Goal: Contribute content

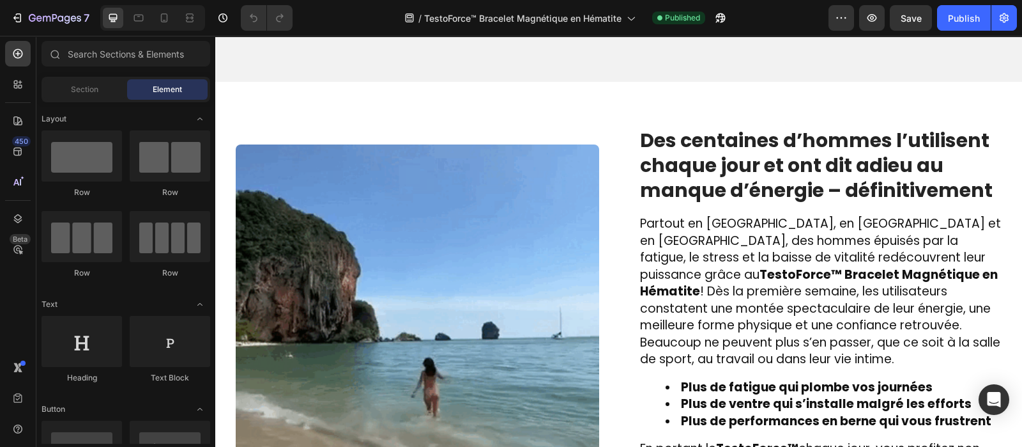
scroll to position [1905, 0]
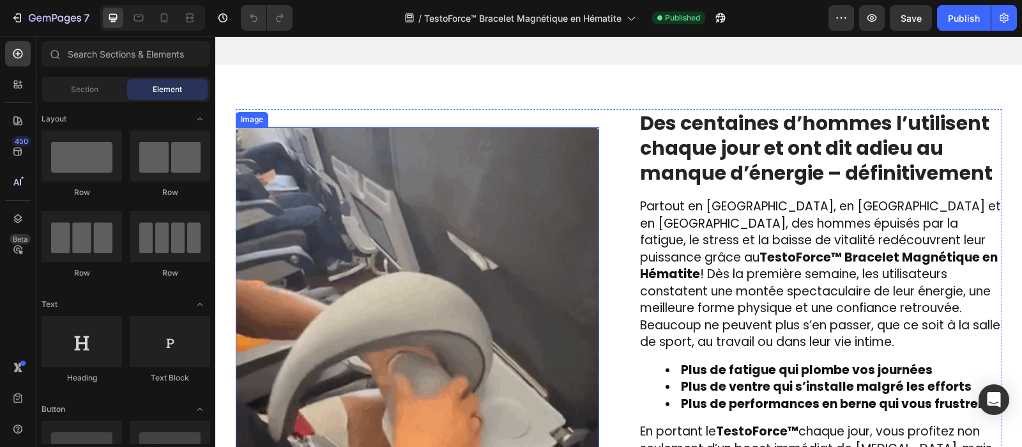
click at [427, 322] on img at bounding box center [417, 308] width 363 height 363
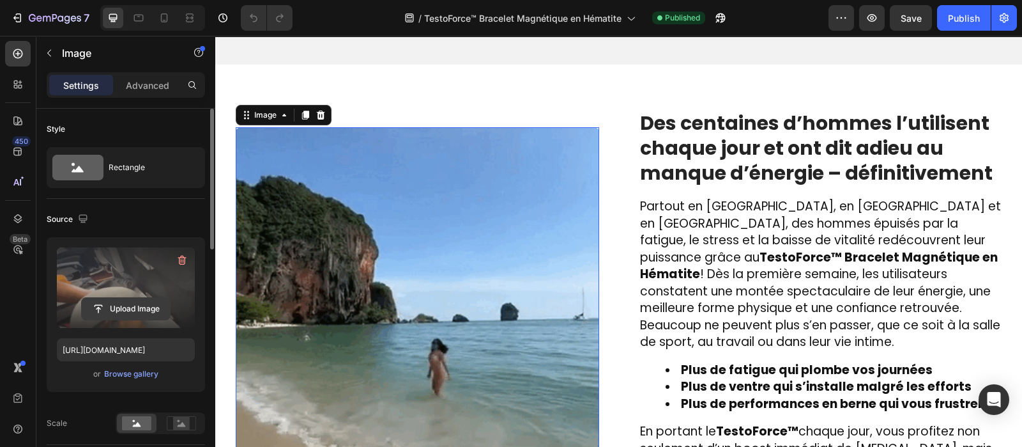
click at [133, 303] on input "file" at bounding box center [126, 309] width 88 height 22
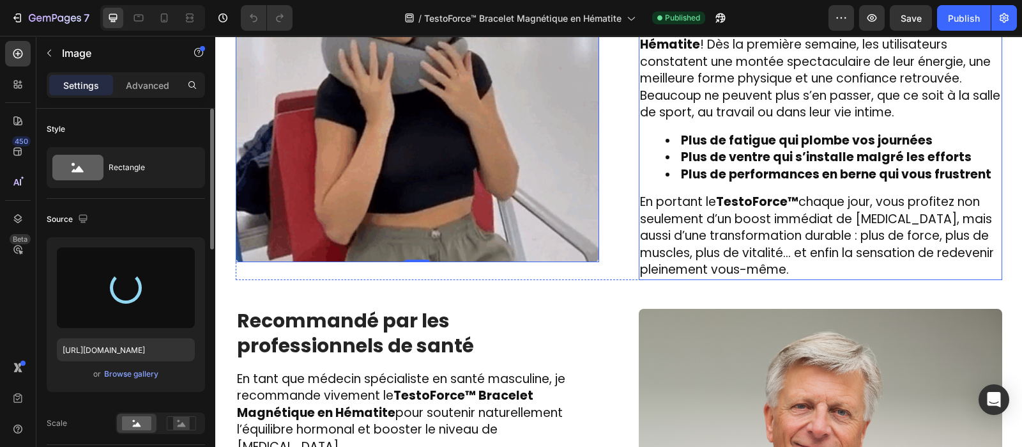
scroll to position [2132, 0]
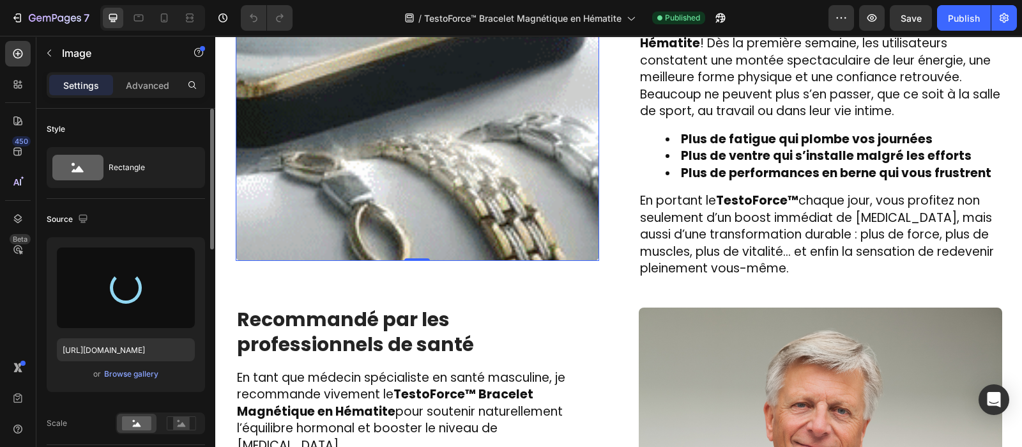
type input "https://cdn.shopify.com/s/files/1/0810/9329/6452/files/gempages_540190890933617…"
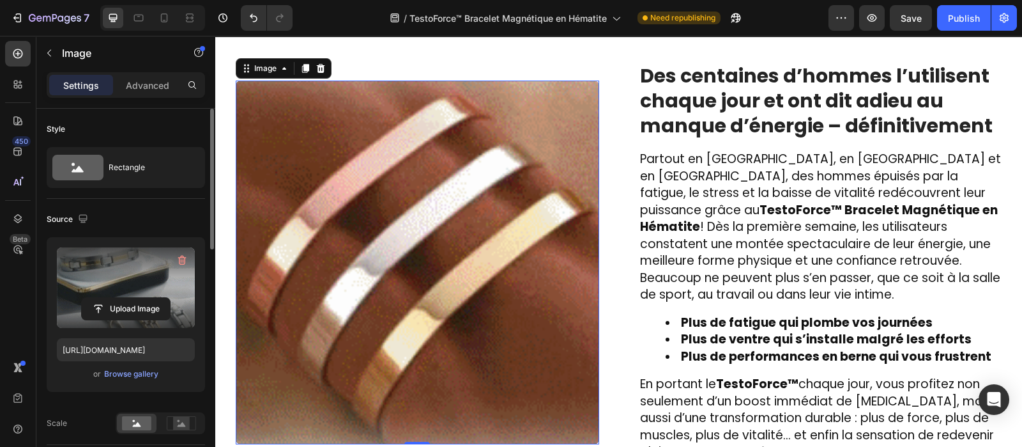
scroll to position [1948, 0]
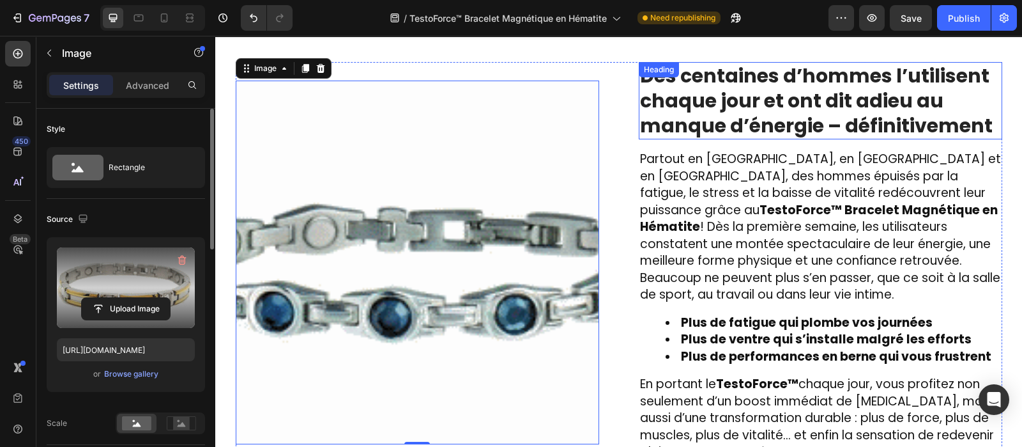
click at [675, 128] on strong "Des centaines d’hommes l’utilisent chaque jour et ont dit adieu au manque d’éne…" at bounding box center [816, 100] width 353 height 77
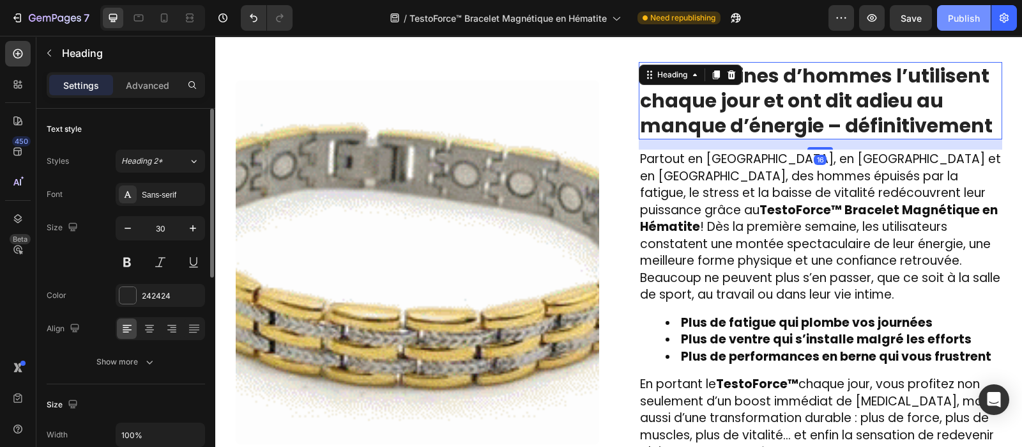
click at [959, 11] on div "Publish" at bounding box center [964, 17] width 32 height 13
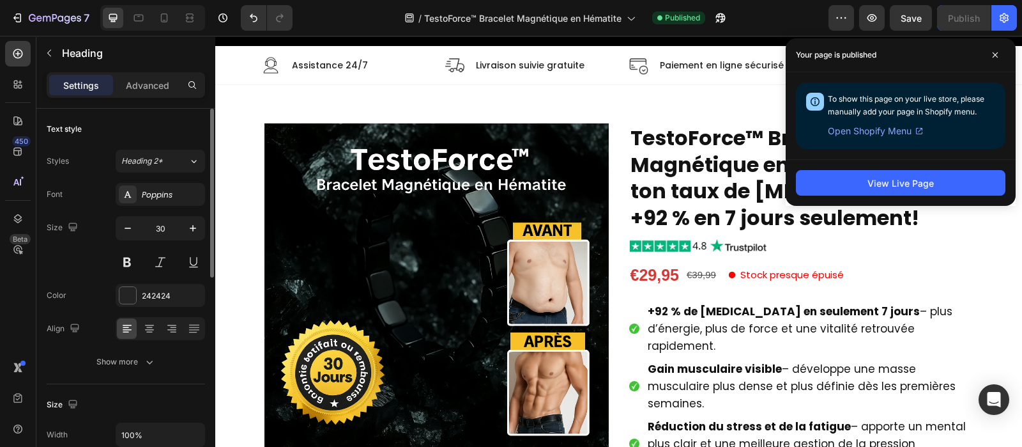
scroll to position [46, 0]
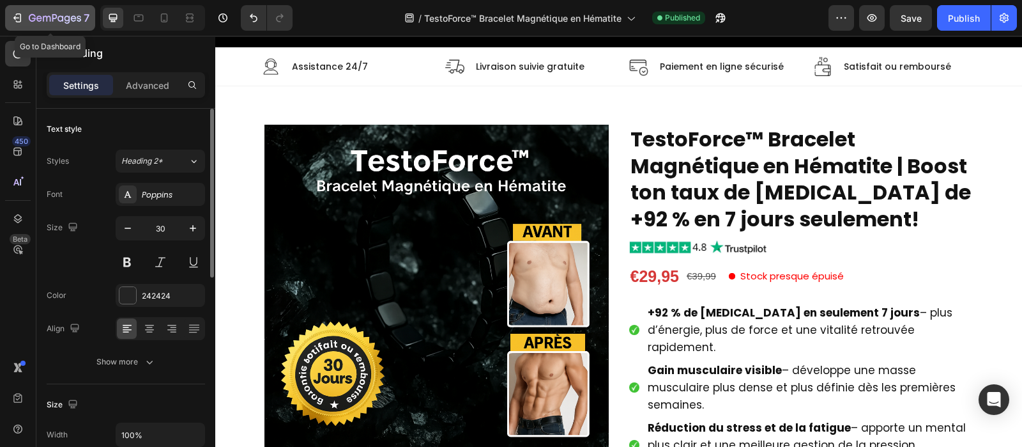
click at [49, 16] on icon "button" at bounding box center [47, 19] width 8 height 6
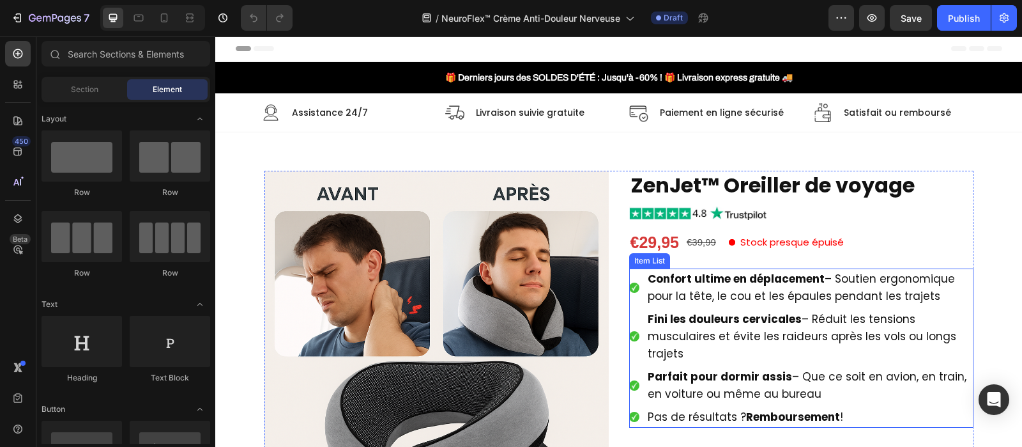
click at [696, 284] on strong "Confort ultime en déplacement" at bounding box center [736, 278] width 177 height 15
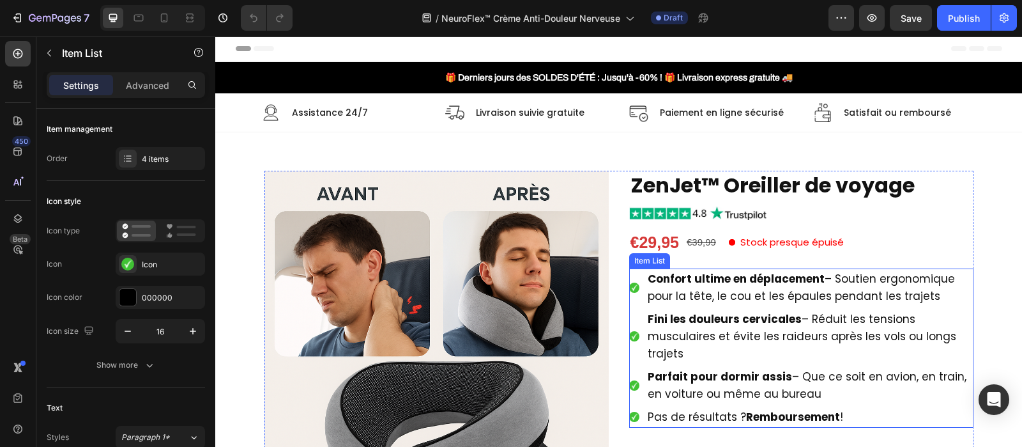
click at [696, 284] on strong "Confort ultime en déplacement" at bounding box center [736, 278] width 177 height 15
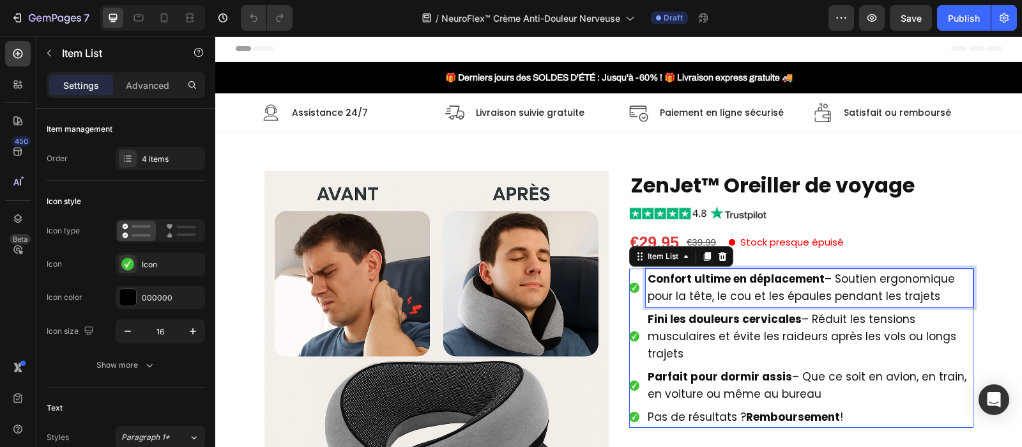
click at [696, 284] on strong "Confort ultime en déplacement" at bounding box center [736, 278] width 177 height 15
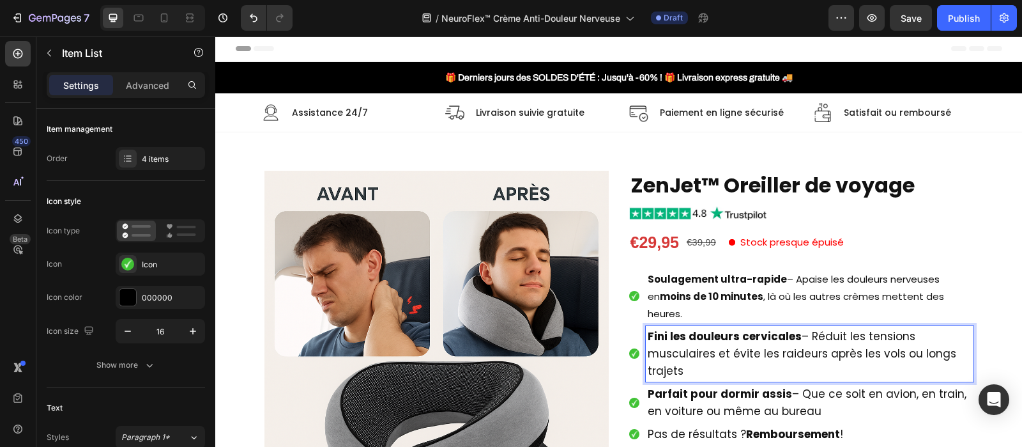
click at [740, 328] on strong "Fini les douleurs cervicales" at bounding box center [725, 335] width 154 height 15
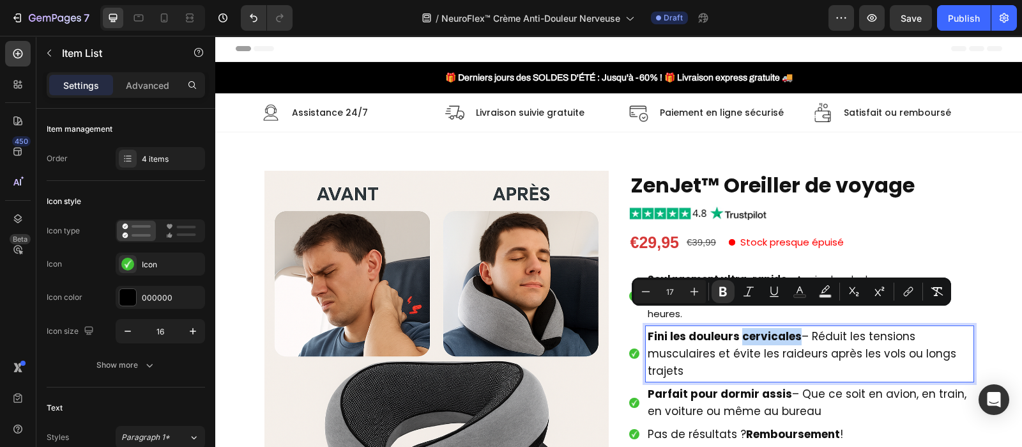
click at [740, 328] on strong "Fini les douleurs cervicales" at bounding box center [725, 335] width 154 height 15
type input "15"
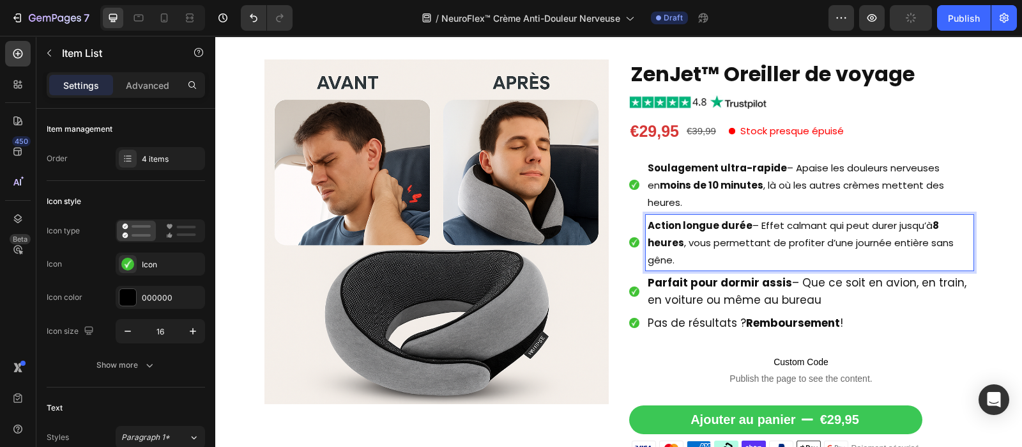
scroll to position [113, 0]
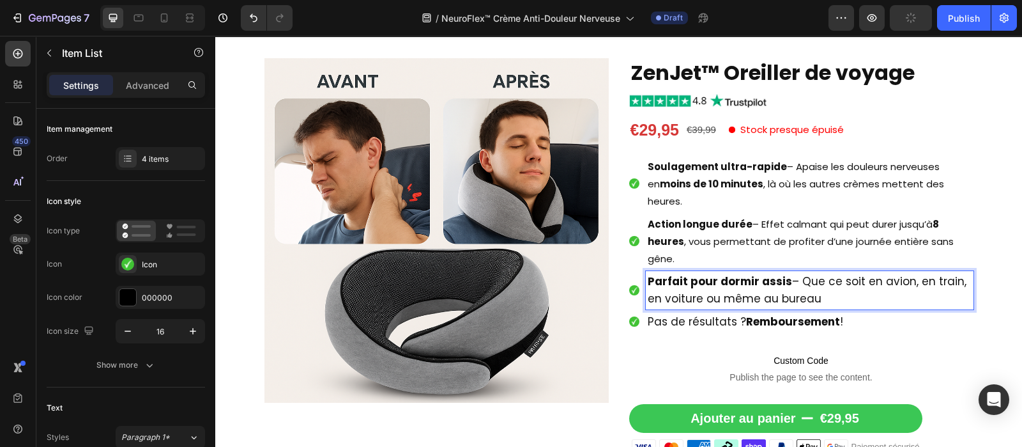
click at [720, 274] on span "Parfait pour dormir assis – Que ce soit en avion, en train, en voiture ou même …" at bounding box center [807, 289] width 319 height 33
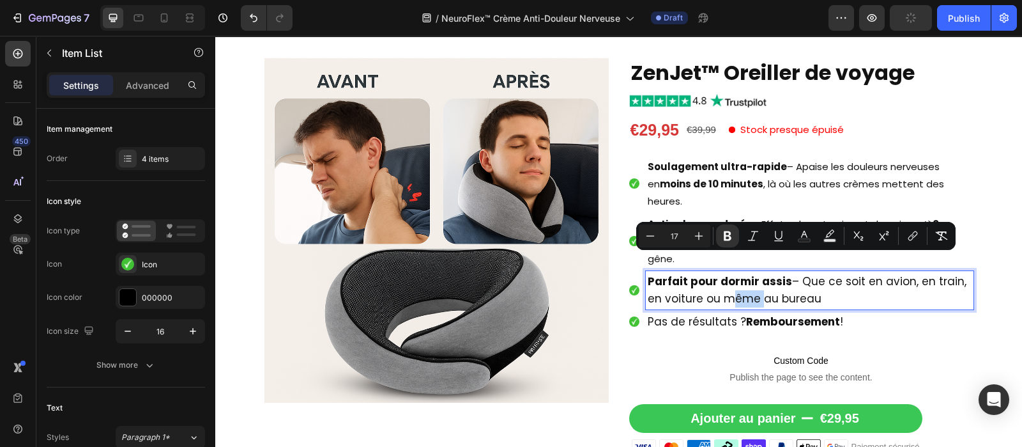
click at [720, 274] on span "Parfait pour dormir assis – Que ce soit en avion, en train, en voiture ou même …" at bounding box center [807, 289] width 319 height 33
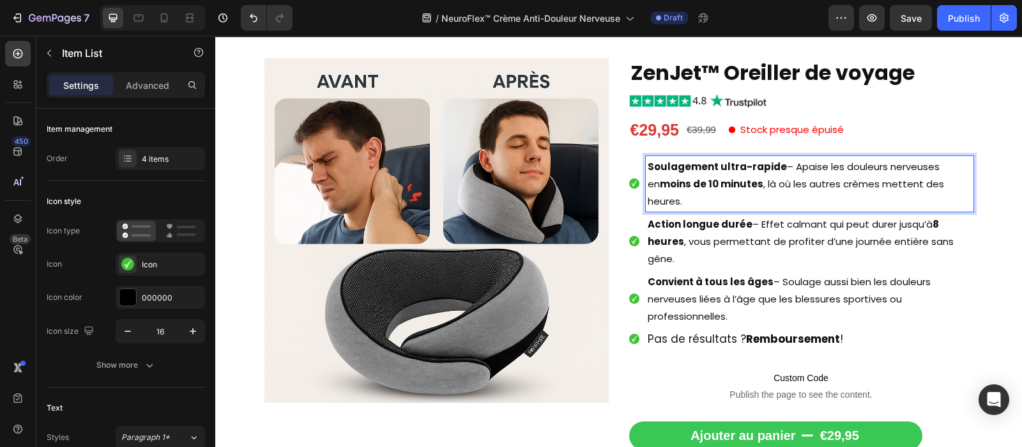
click at [776, 168] on p "Soulagement ultra-rapide – Apaise les douleurs nerveuses en moins de 10 minutes…" at bounding box center [810, 184] width 324 height 52
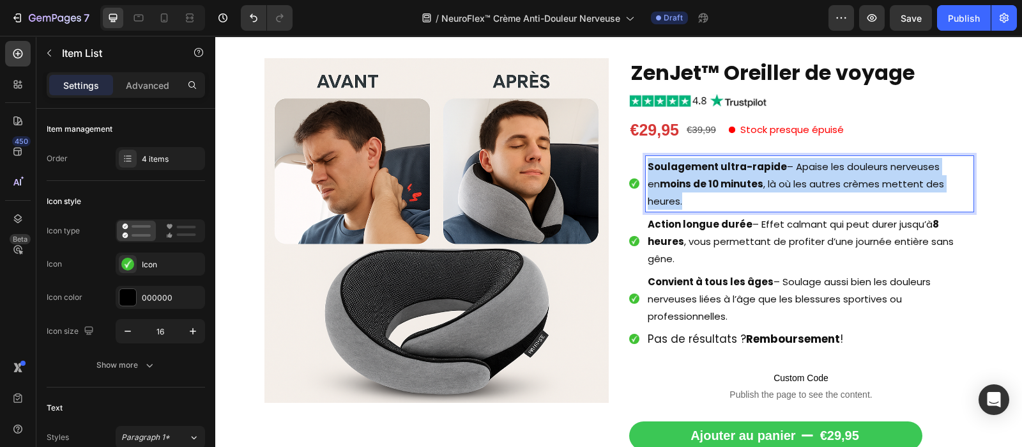
click at [776, 168] on p "Soulagement ultra-rapide – Apaise les douleurs nerveuses en moins de 10 minutes…" at bounding box center [810, 184] width 324 height 52
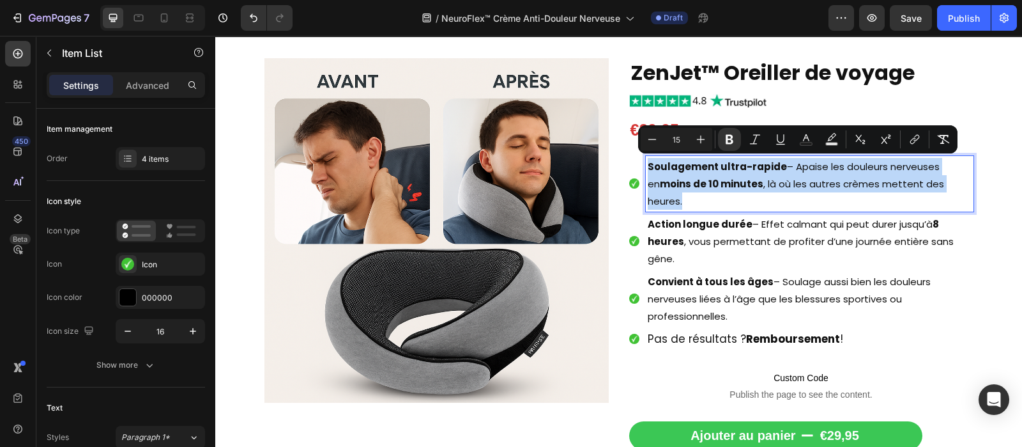
click at [776, 168] on p "Soulagement ultra-rapide – Apaise les douleurs nerveuses en moins de 10 minutes…" at bounding box center [810, 184] width 324 height 52
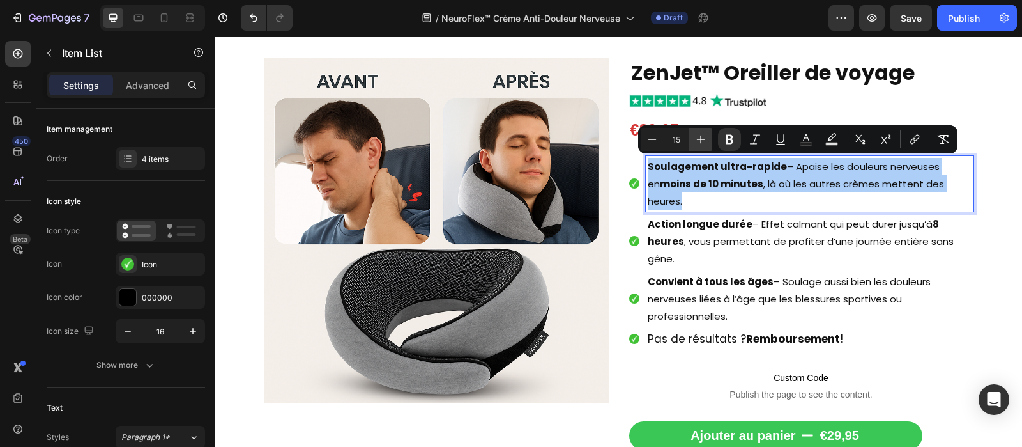
click at [702, 135] on icon "Editor contextual toolbar" at bounding box center [700, 139] width 13 height 13
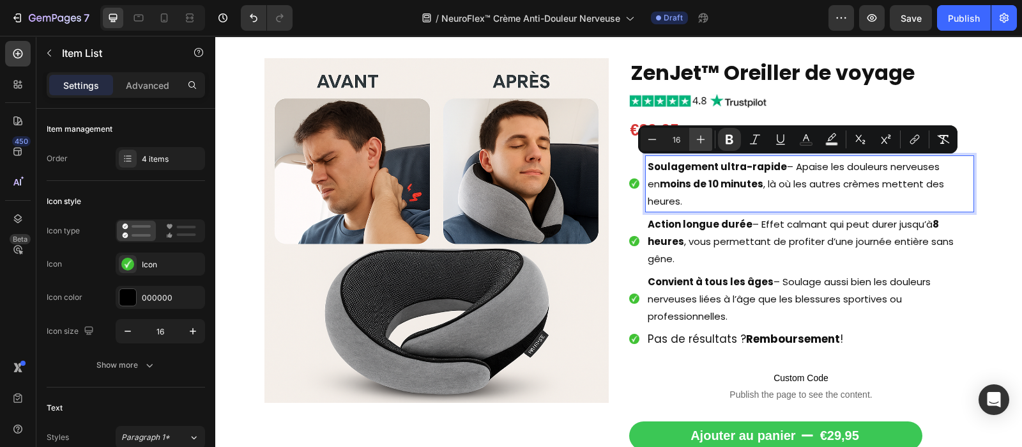
click at [702, 135] on icon "Editor contextual toolbar" at bounding box center [700, 139] width 13 height 13
type input "17"
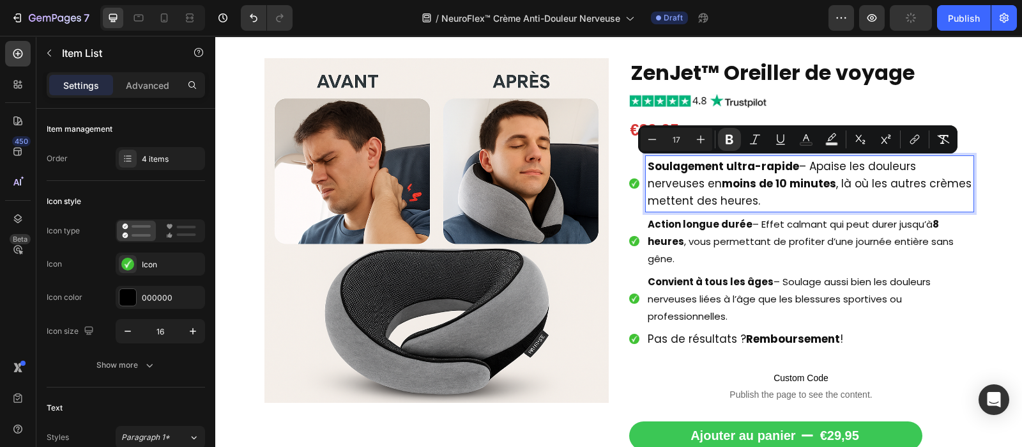
click at [829, 181] on strong "moins de 10 minutes" at bounding box center [779, 183] width 114 height 15
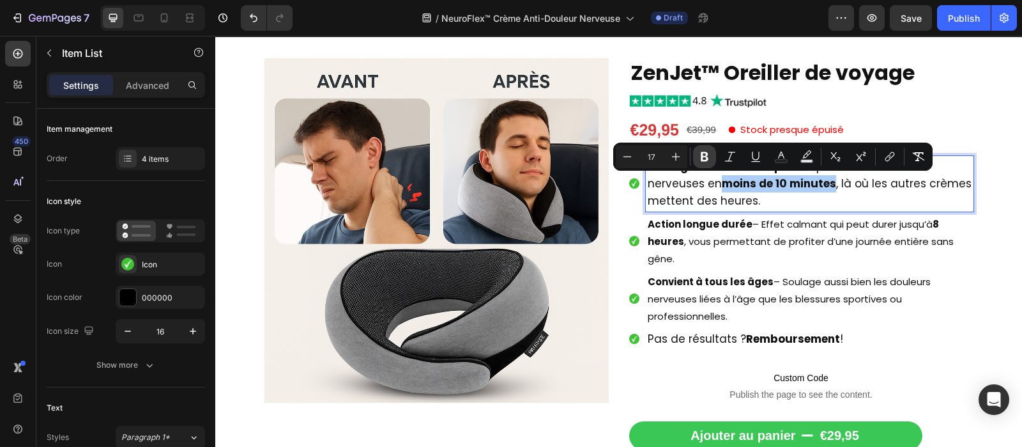
click at [703, 150] on icon "Editor contextual toolbar" at bounding box center [704, 156] width 13 height 13
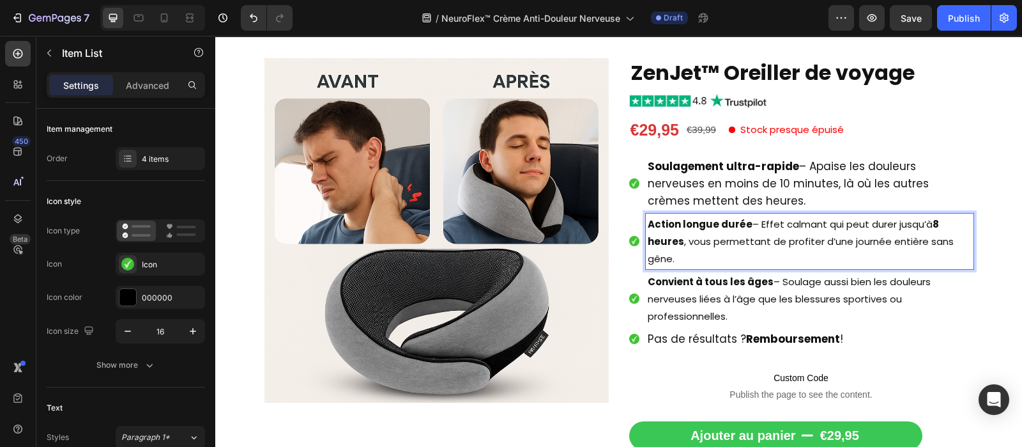
click at [731, 235] on p "Action longue durée – Effet calmant qui peut durer jusqu’à 8 heures , vous perm…" at bounding box center [810, 241] width 324 height 52
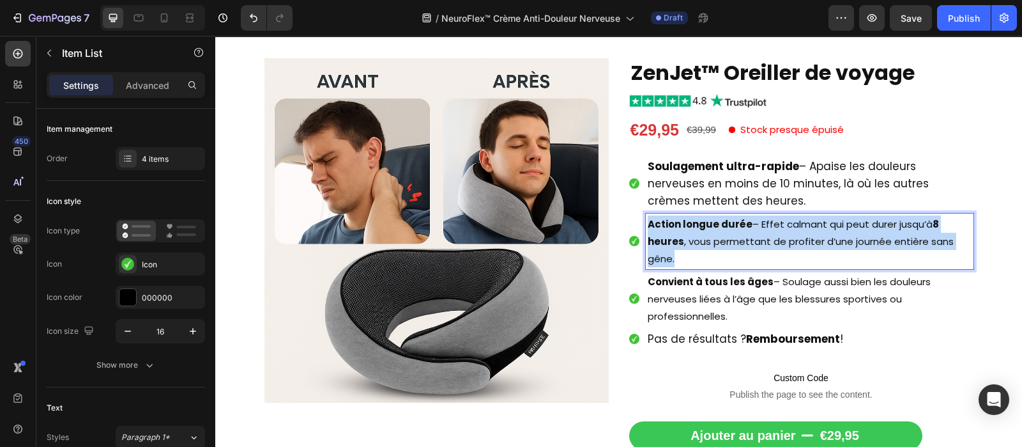
click at [731, 235] on p "Action longue durée – Effet calmant qui peut durer jusqu’à 8 heures , vous perm…" at bounding box center [810, 241] width 324 height 52
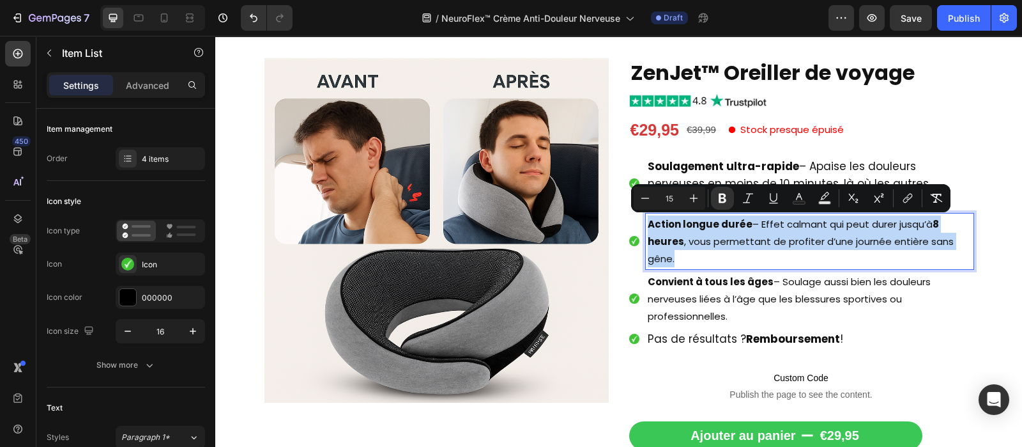
click at [731, 235] on p "Action longue durée – Effet calmant qui peut durer jusqu’à 8 heures , vous perm…" at bounding box center [810, 241] width 324 height 52
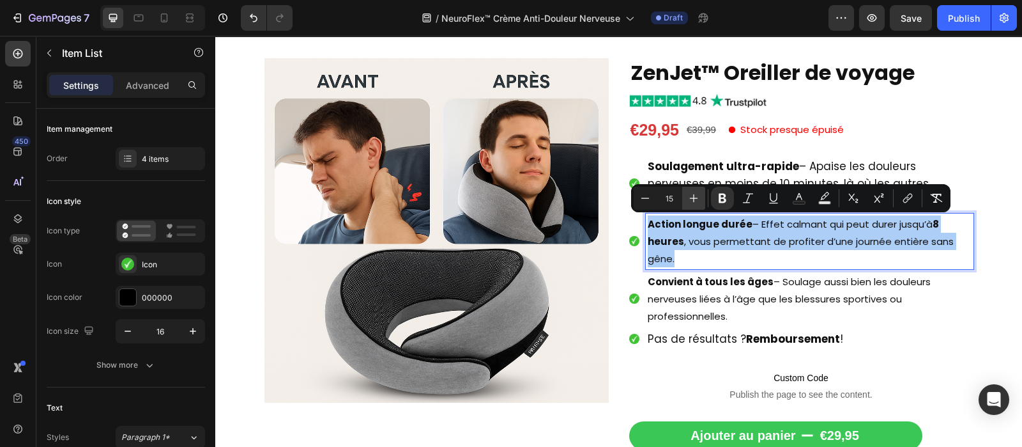
click at [697, 198] on icon "Editor contextual toolbar" at bounding box center [694, 198] width 8 height 8
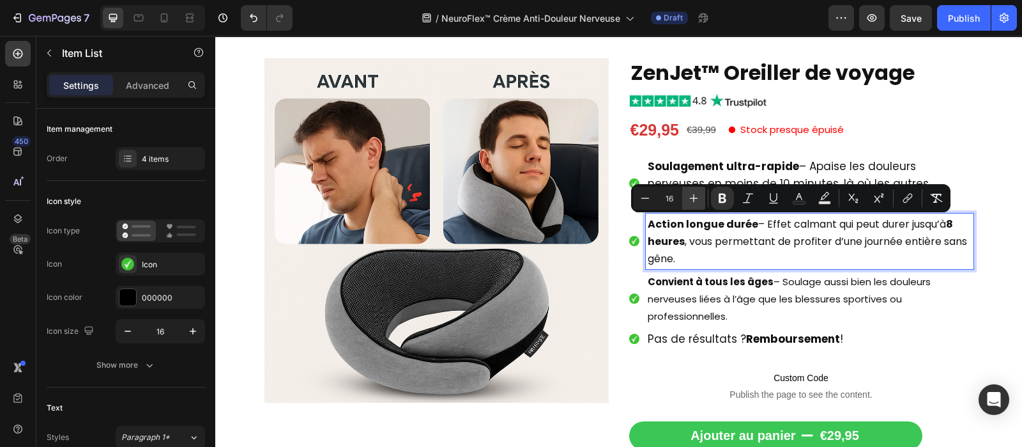
click at [697, 198] on icon "Editor contextual toolbar" at bounding box center [694, 198] width 8 height 8
type input "17"
click at [691, 243] on span "Action longue durée – Effet calmant qui peut durer jusqu’à 8 heures , vous perm…" at bounding box center [790, 241] width 284 height 50
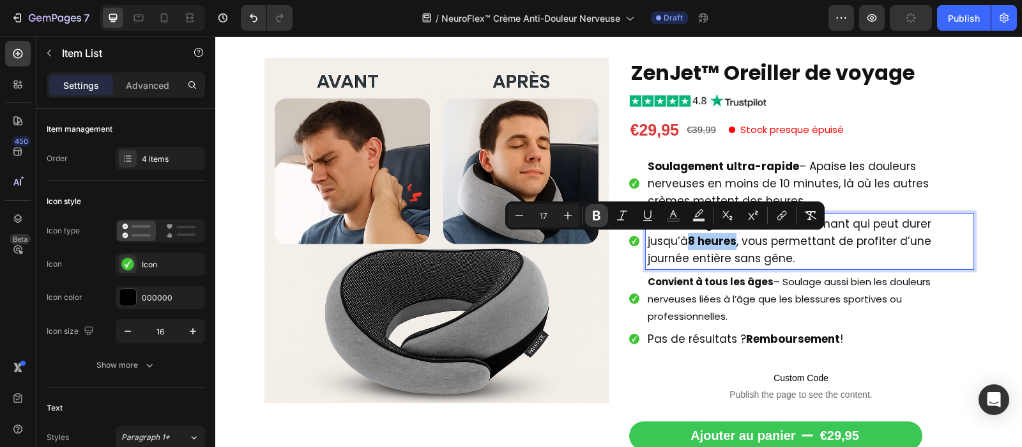
click at [599, 220] on icon "Editor contextual toolbar" at bounding box center [596, 215] width 13 height 13
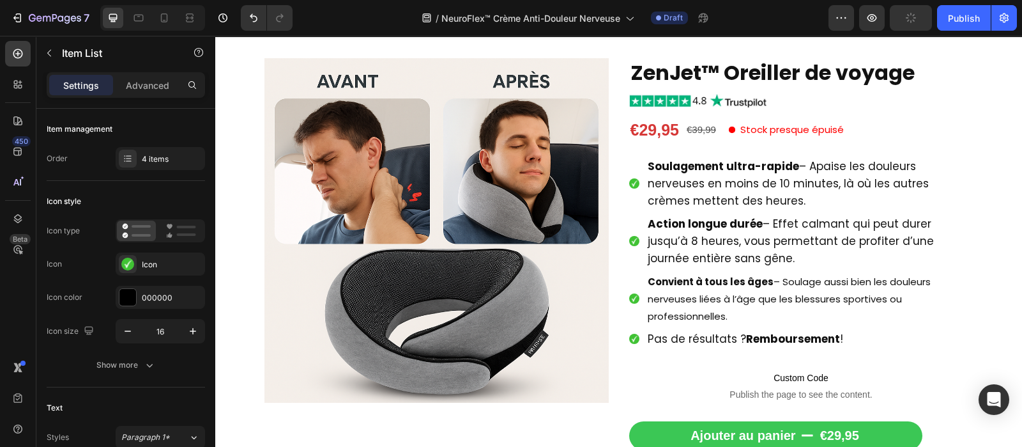
scroll to position [160, 0]
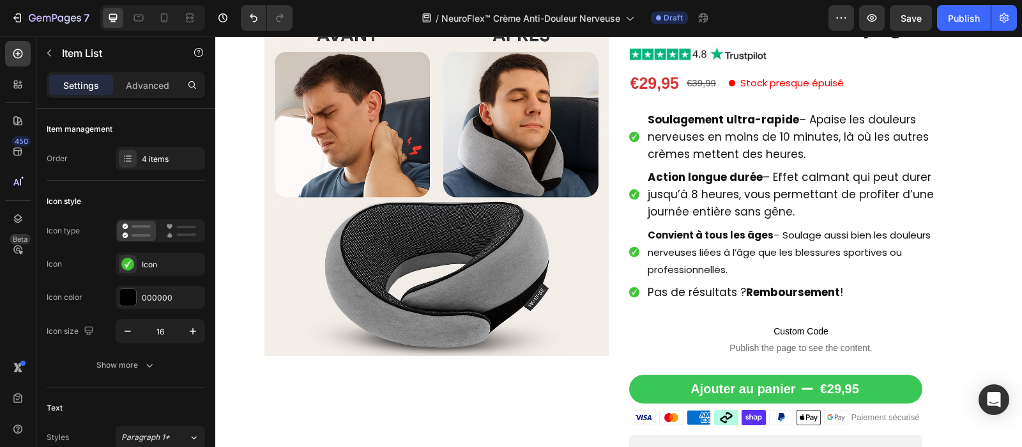
click at [737, 261] on p "Convient à tous les âges – Soulage aussi bien les douleurs nerveuses liées à l’…" at bounding box center [810, 252] width 324 height 52
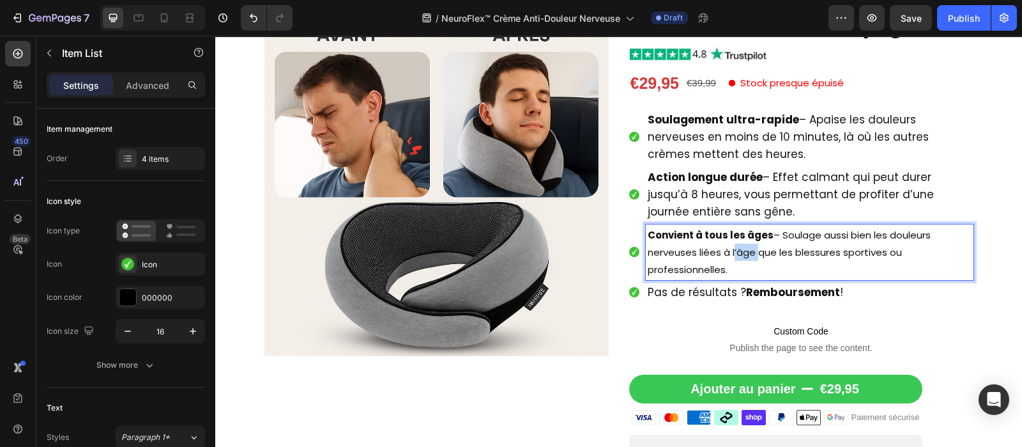
click at [737, 261] on p "Convient à tous les âges – Soulage aussi bien les douleurs nerveuses liées à l’…" at bounding box center [810, 252] width 324 height 52
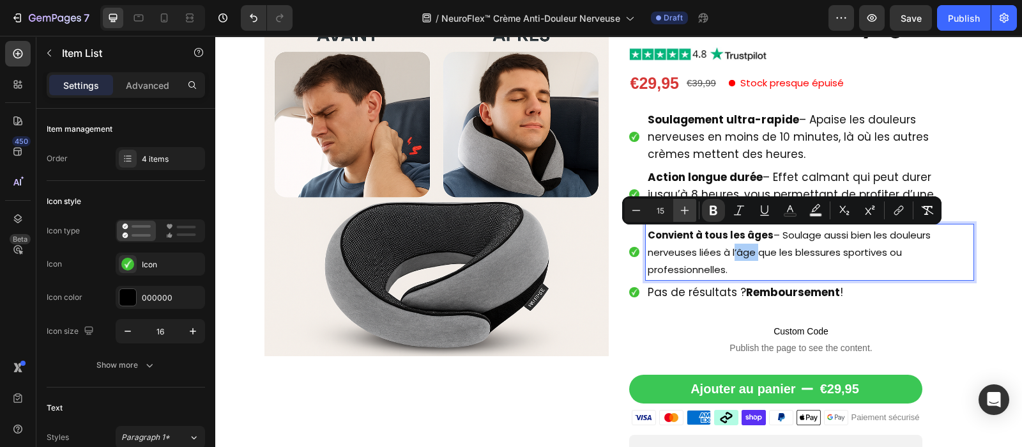
click at [684, 211] on icon "Editor contextual toolbar" at bounding box center [685, 210] width 8 height 8
type input "17"
click at [751, 260] on span "Convient à tous les âges – Soulage aussi bien les douleurs nerveuses liées à l’…" at bounding box center [809, 252] width 323 height 50
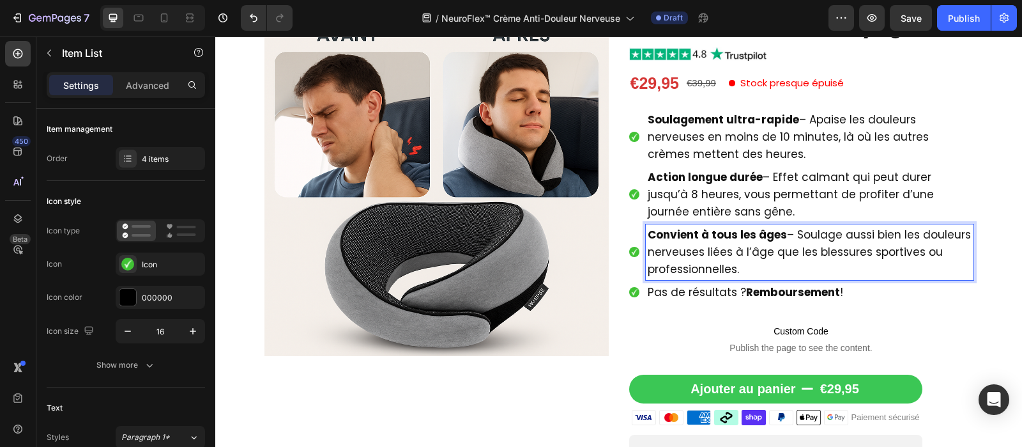
scroll to position [206, 0]
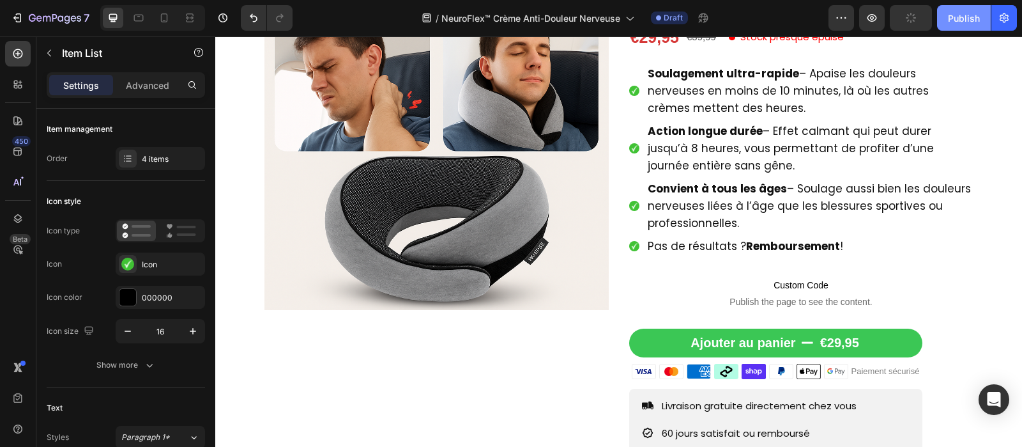
click at [977, 24] on div "Publish" at bounding box center [964, 17] width 32 height 13
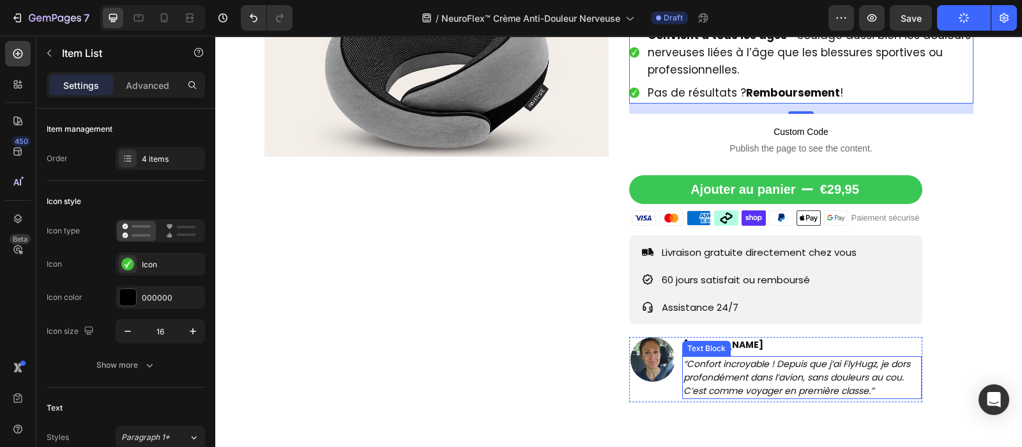
scroll to position [438, 0]
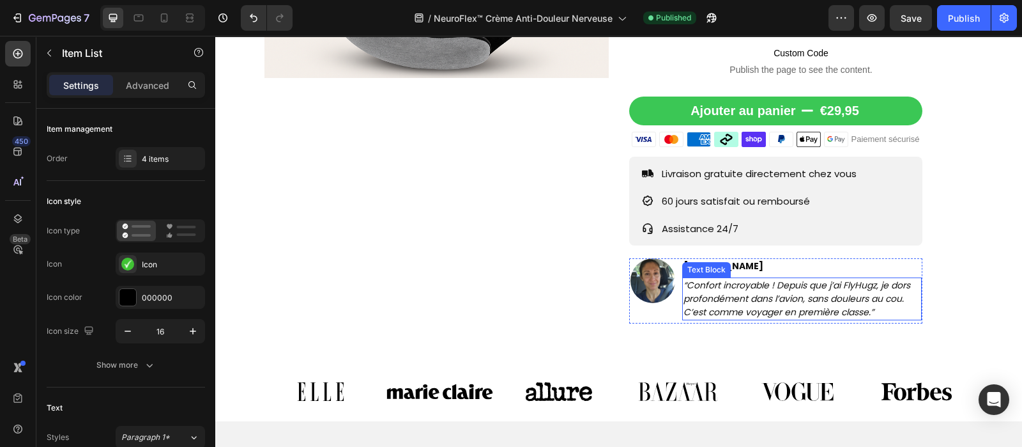
click at [760, 308] on icon "“Confort incroyable ! Depuis que j’ai FlyHugz, je dors profondément dans l’avio…" at bounding box center [796, 299] width 227 height 40
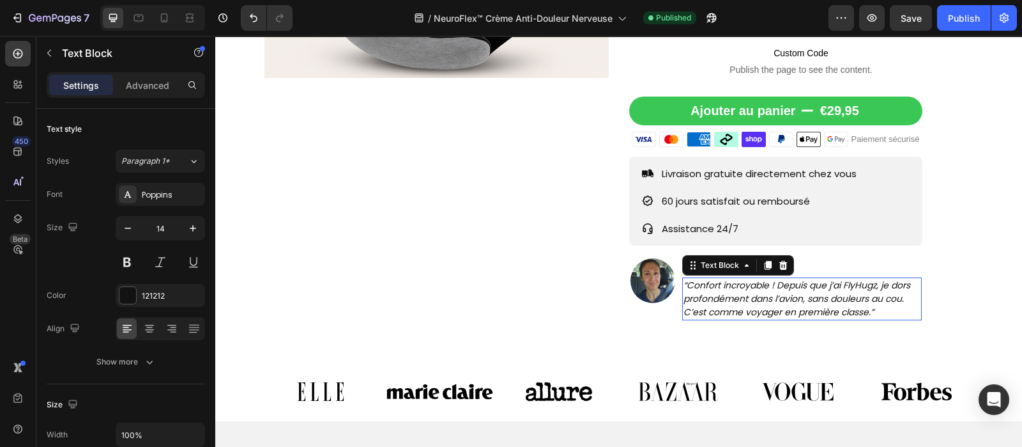
click at [760, 308] on icon "“Confort incroyable ! Depuis que j’ai FlyHugz, je dors profondément dans l’avio…" at bounding box center [796, 299] width 227 height 40
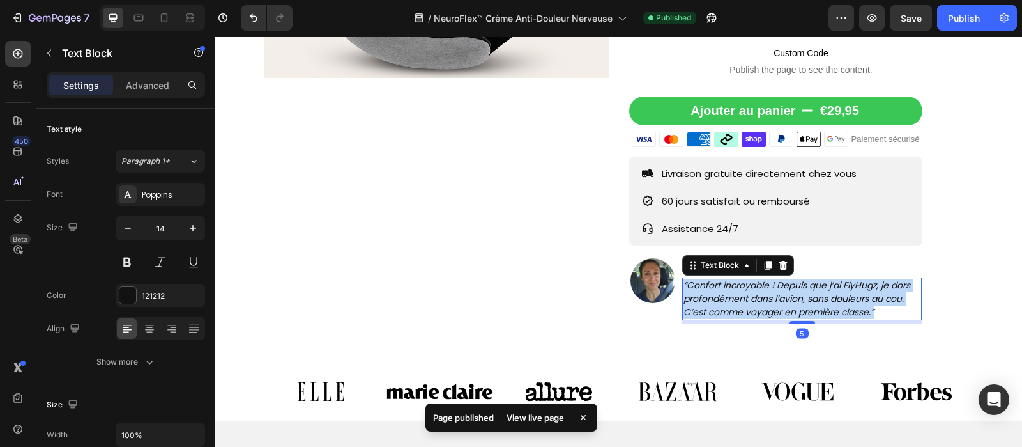
click at [760, 308] on icon "“Confort incroyable ! Depuis que j’ai FlyHugz, je dors profondément dans l’avio…" at bounding box center [796, 299] width 227 height 40
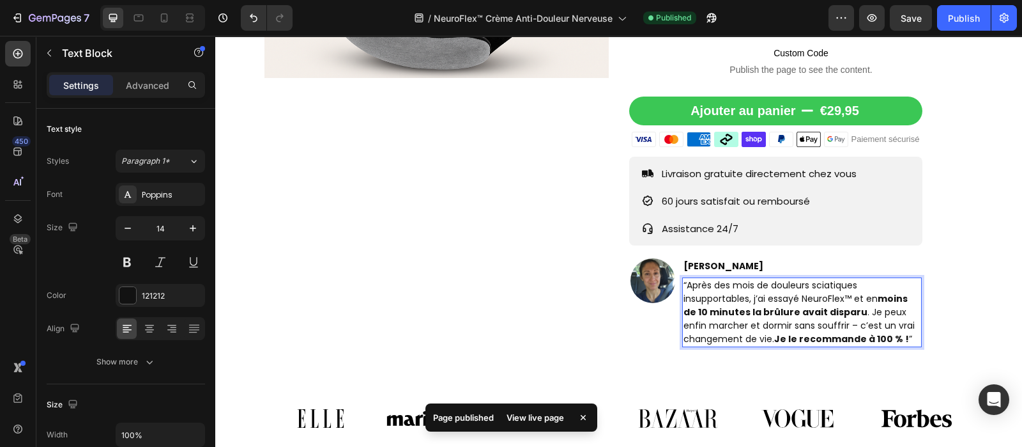
click at [760, 308] on strong "moins de 10 minutes la brûlure avait disparu" at bounding box center [795, 305] width 224 height 26
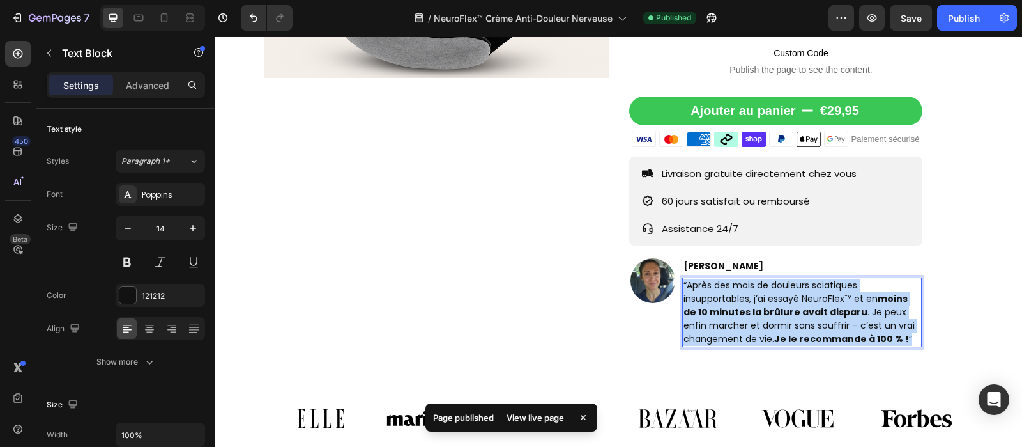
click at [760, 308] on strong "moins de 10 minutes la brûlure avait disparu" at bounding box center [795, 305] width 224 height 26
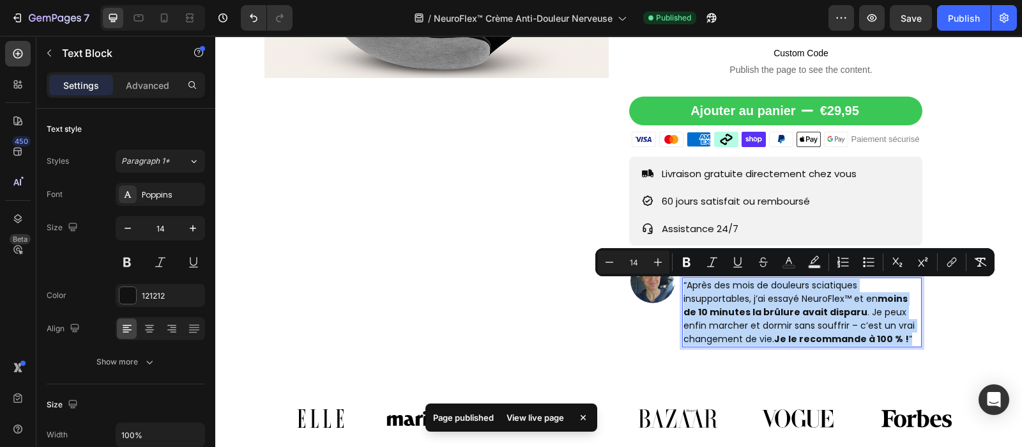
click at [760, 308] on strong "moins de 10 minutes la brûlure avait disparu" at bounding box center [795, 305] width 224 height 26
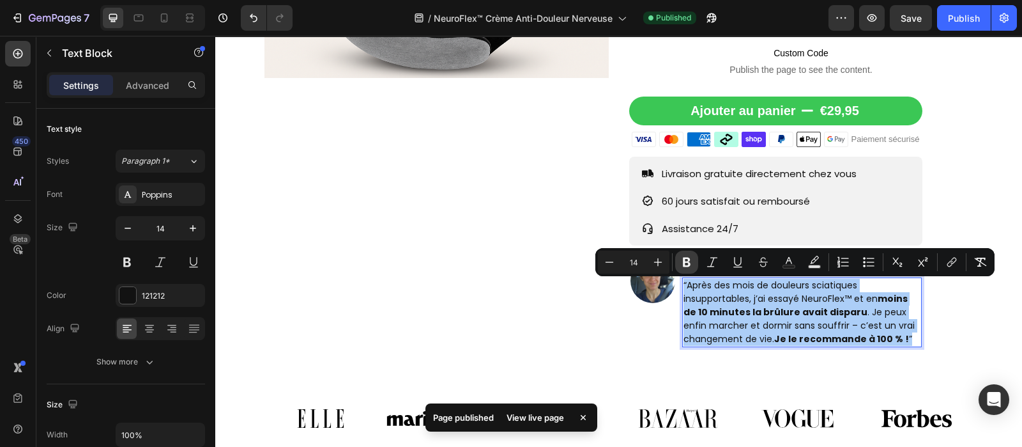
click at [687, 260] on icon "Editor contextual toolbar" at bounding box center [686, 262] width 13 height 13
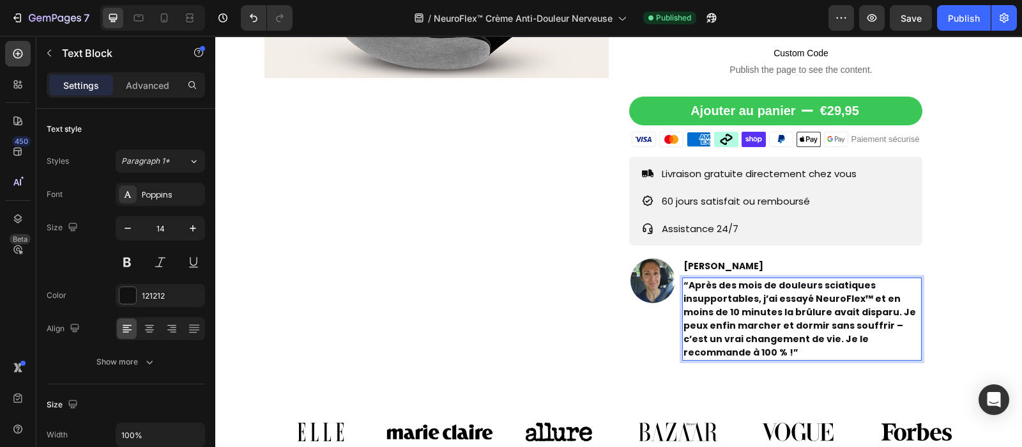
click at [713, 303] on strong "“Après des mois de douleurs sciatiques insupportables, j’ai essayé NeuroFlex™ e…" at bounding box center [799, 319] width 233 height 80
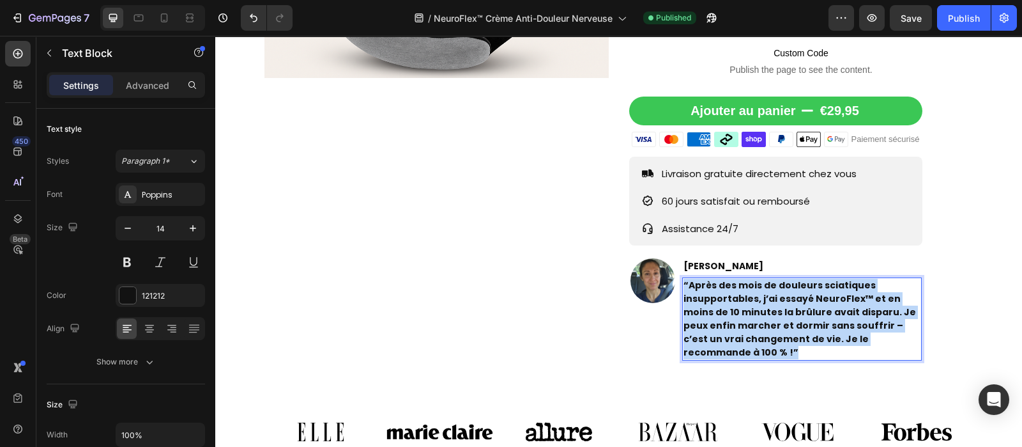
click at [713, 303] on strong "“Après des mois de douleurs sciatiques insupportables, j’ai essayé NeuroFlex™ e…" at bounding box center [799, 319] width 233 height 80
click at [715, 263] on p "[PERSON_NAME]" at bounding box center [802, 265] width 238 height 13
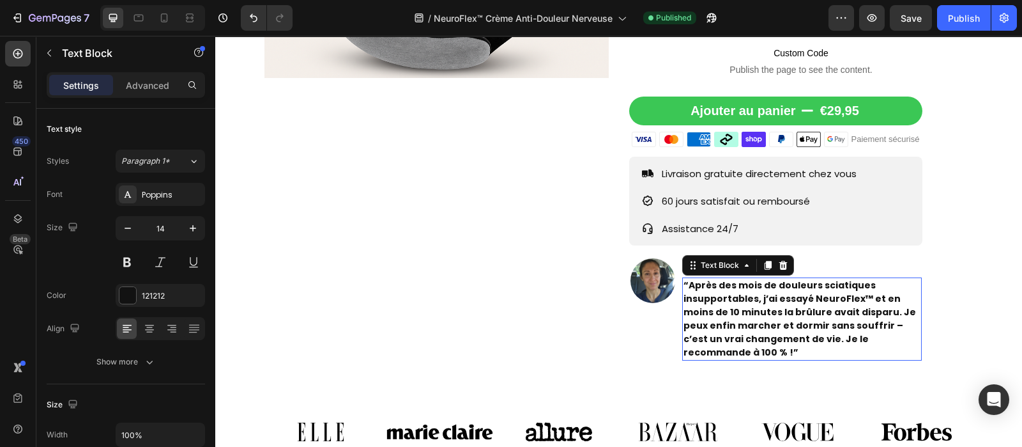
click at [714, 317] on strong "“Après des mois de douleurs sciatiques insupportables, j’ai essayé NeuroFlex™ e…" at bounding box center [799, 319] width 233 height 80
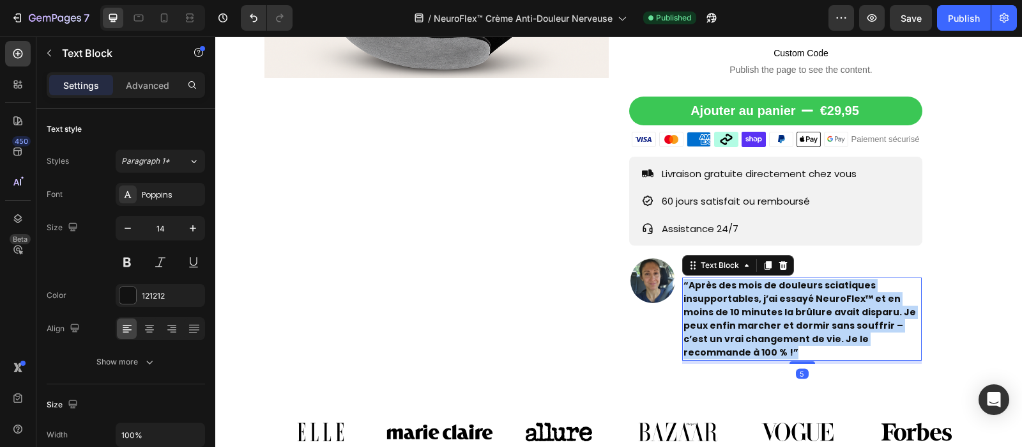
click at [714, 317] on strong "“Après des mois de douleurs sciatiques insupportables, j’ai essayé NeuroFlex™ e…" at bounding box center [799, 319] width 233 height 80
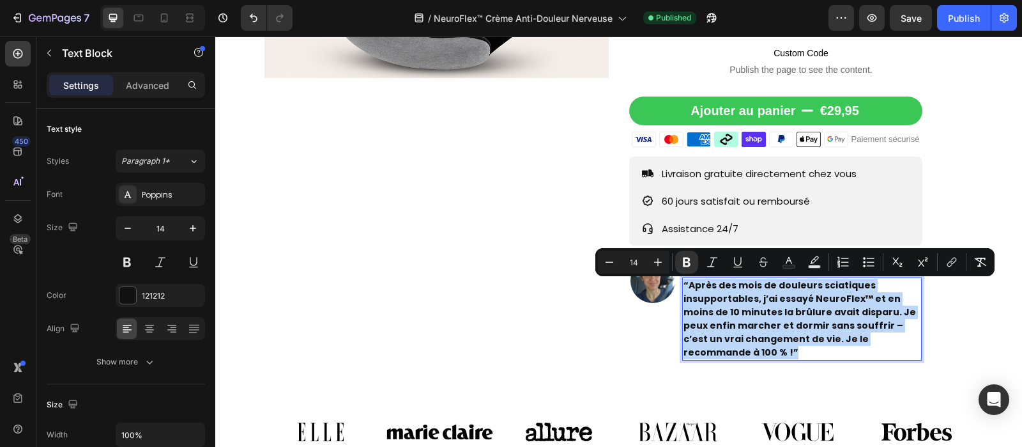
click at [714, 317] on strong "“Après des mois de douleurs sciatiques insupportables, j’ai essayé NeuroFlex™ e…" at bounding box center [799, 319] width 233 height 80
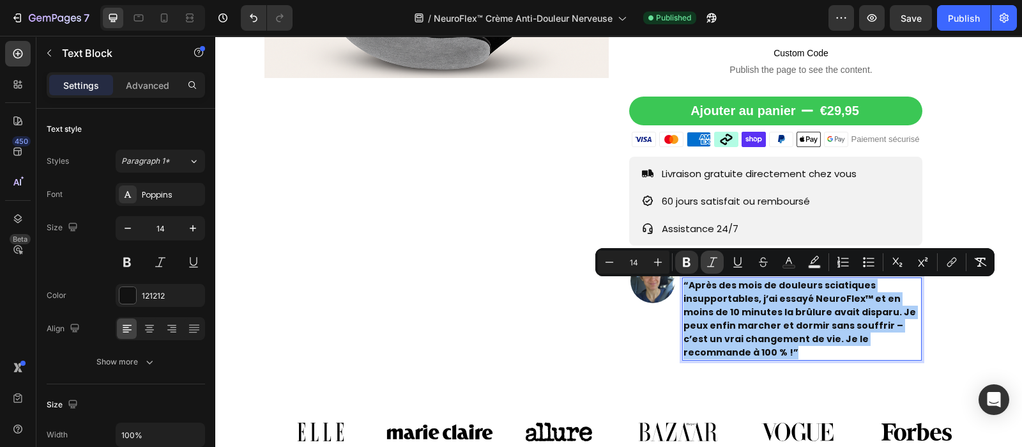
click at [714, 265] on icon "Editor contextual toolbar" at bounding box center [712, 262] width 13 height 13
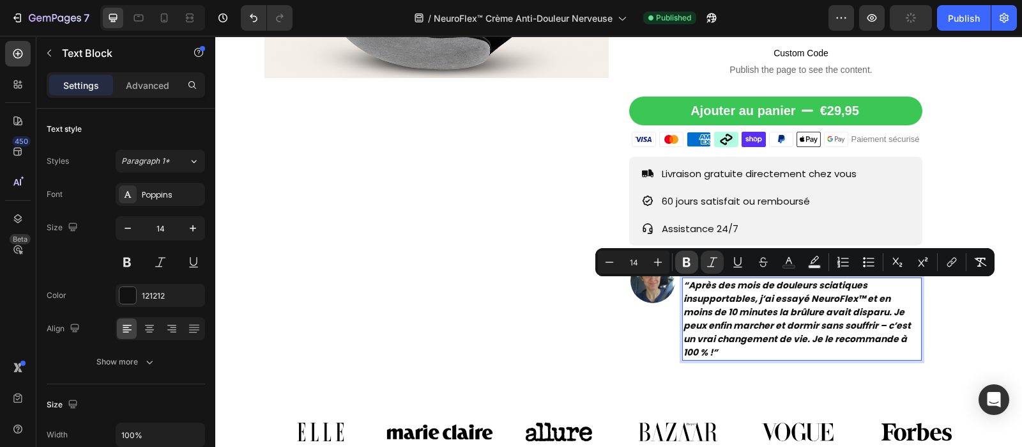
click at [690, 264] on icon "Editor contextual toolbar" at bounding box center [686, 262] width 13 height 13
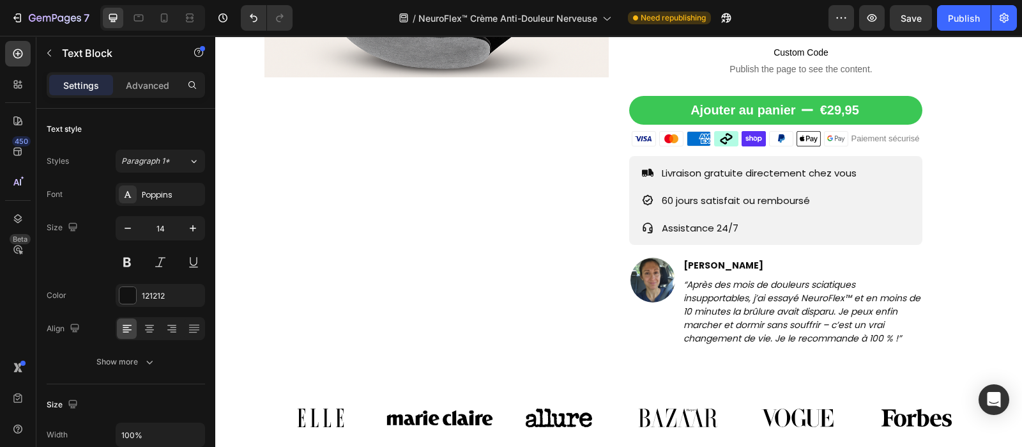
scroll to position [459, 0]
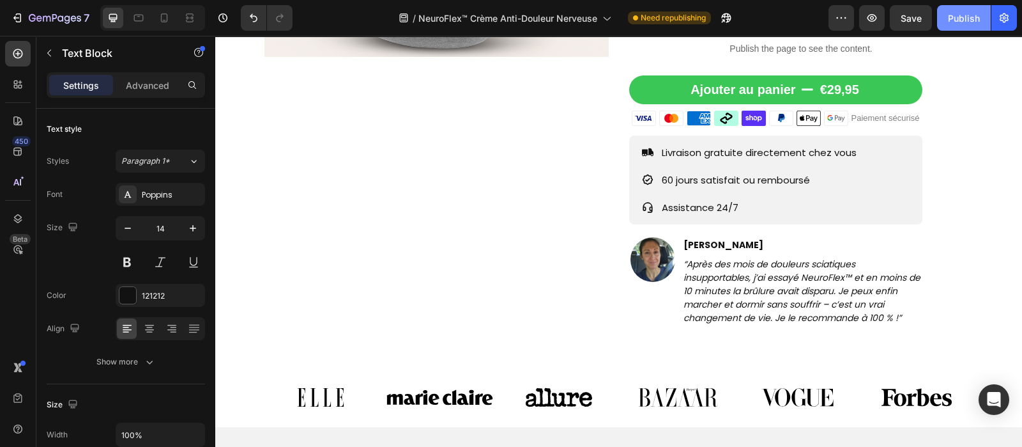
click at [958, 20] on div "Publish" at bounding box center [964, 17] width 32 height 13
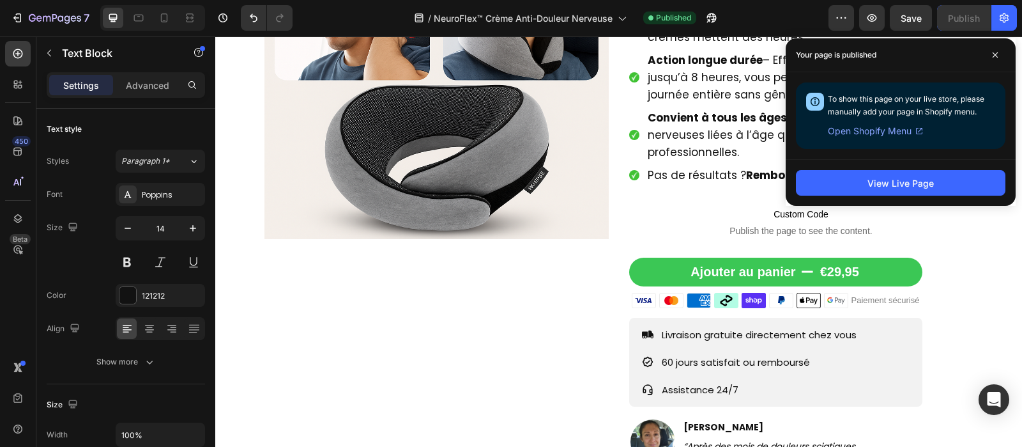
scroll to position [265, 0]
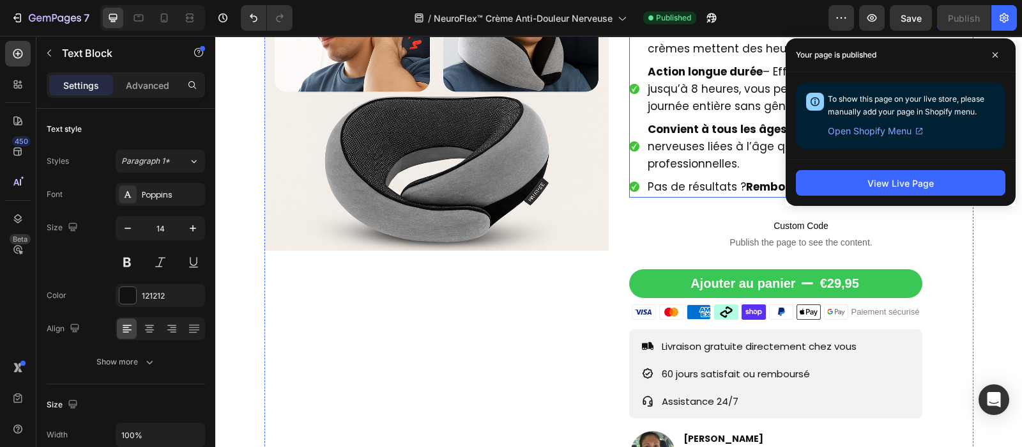
click at [683, 187] on span "Pas de résultats ? Remboursement !" at bounding box center [745, 186] width 195 height 15
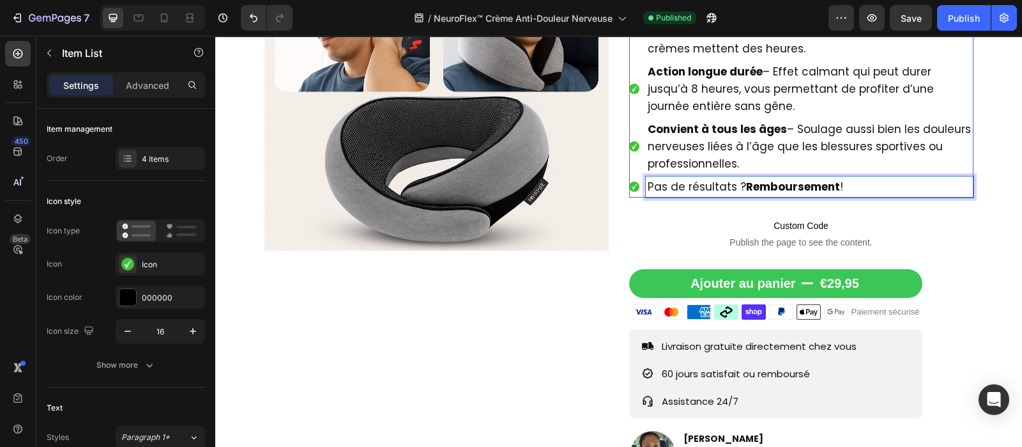
click at [683, 187] on span "Pas de résultats ? Remboursement !" at bounding box center [745, 186] width 195 height 15
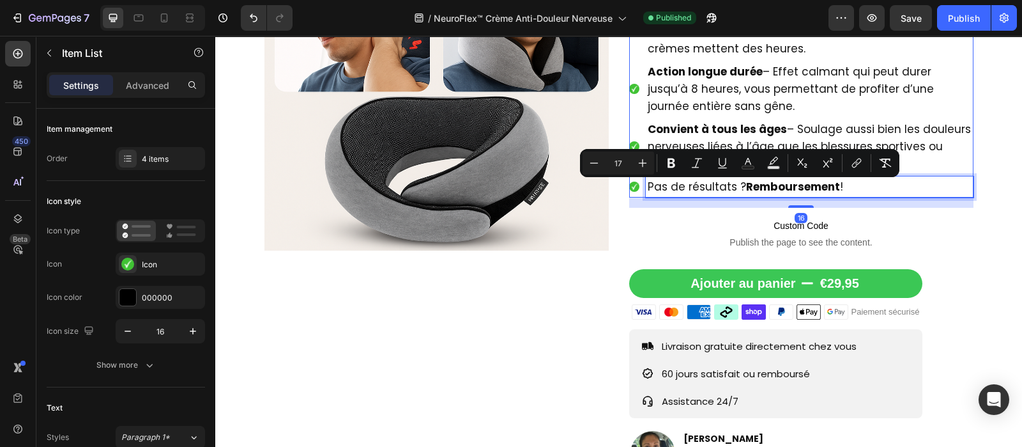
click at [683, 187] on span "Pas de résultats ? Remboursement !" at bounding box center [745, 186] width 195 height 15
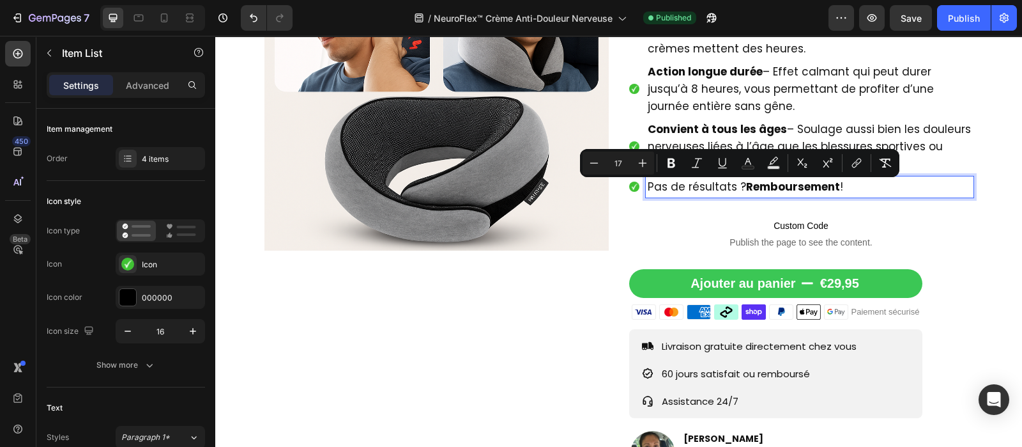
copy span "Pas de résultats ? Remboursement !"
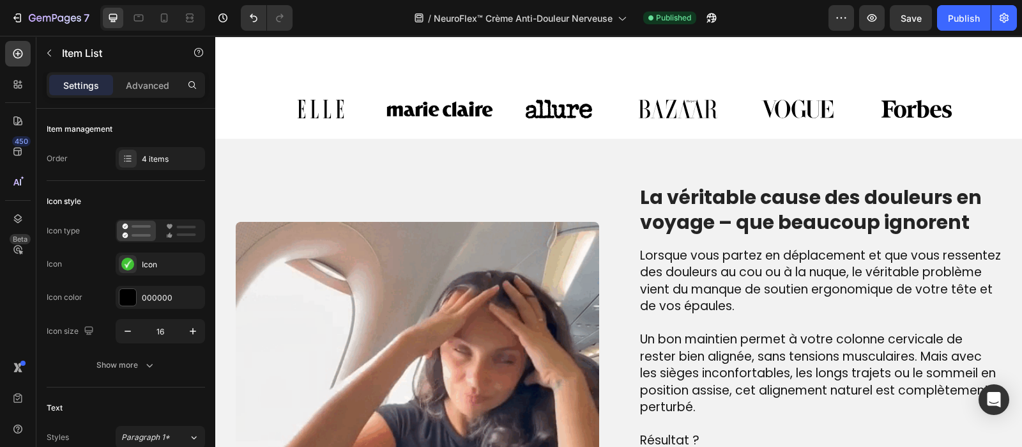
scroll to position [779, 0]
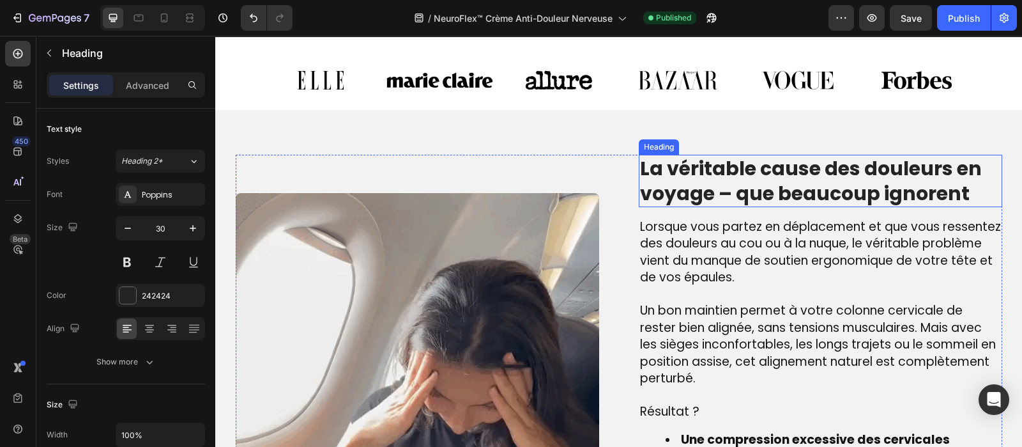
click at [702, 183] on h2 "La véritable cause des douleurs en voyage – que beaucoup ignorent" at bounding box center [820, 181] width 363 height 52
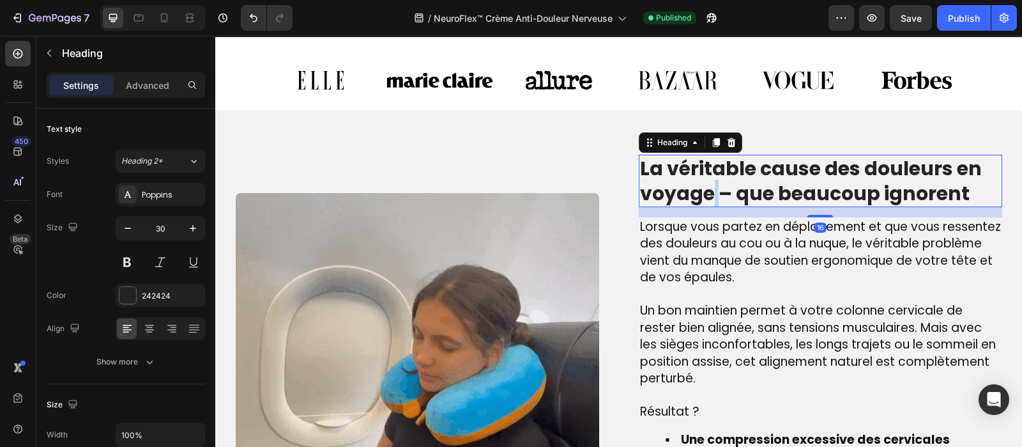
click at [702, 183] on h2 "La véritable cause des douleurs en voyage – que beaucoup ignorent" at bounding box center [820, 181] width 363 height 52
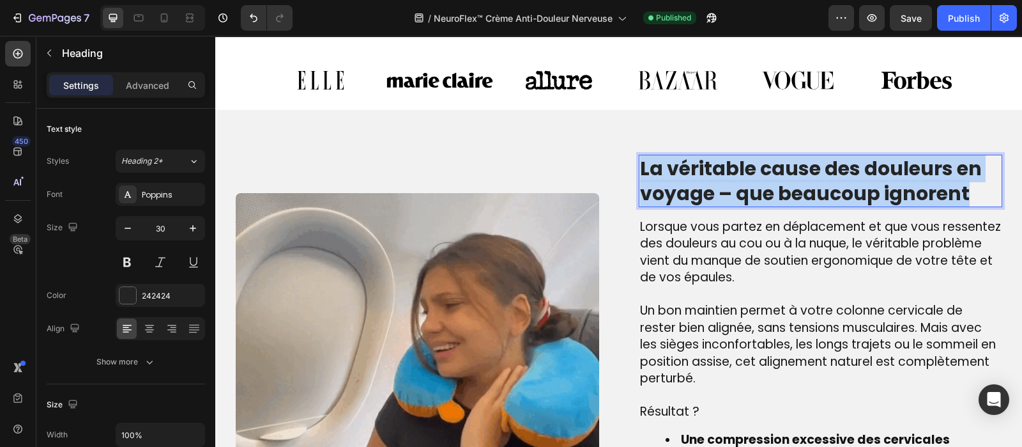
click at [702, 183] on p "La véritable cause des douleurs en voyage – que beaucoup ignorent" at bounding box center [820, 181] width 361 height 50
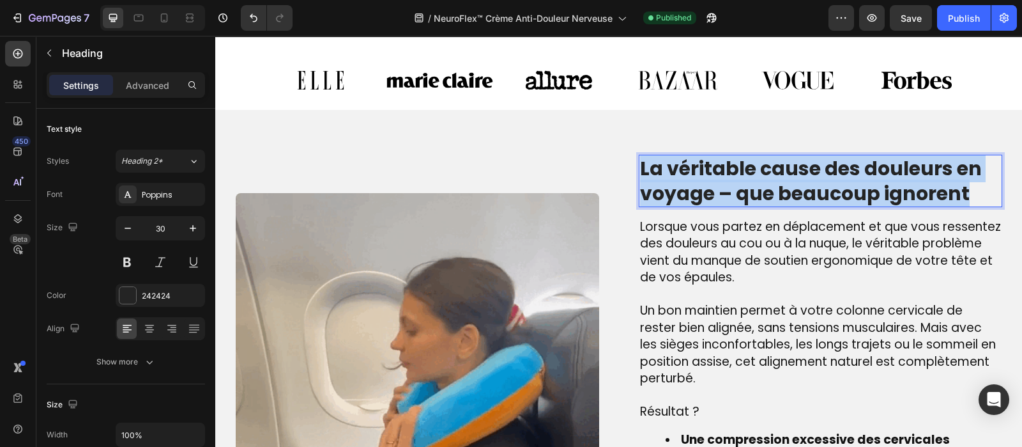
click at [702, 183] on p "La véritable cause des douleurs en voyage – que beaucoup ignorent" at bounding box center [820, 181] width 361 height 50
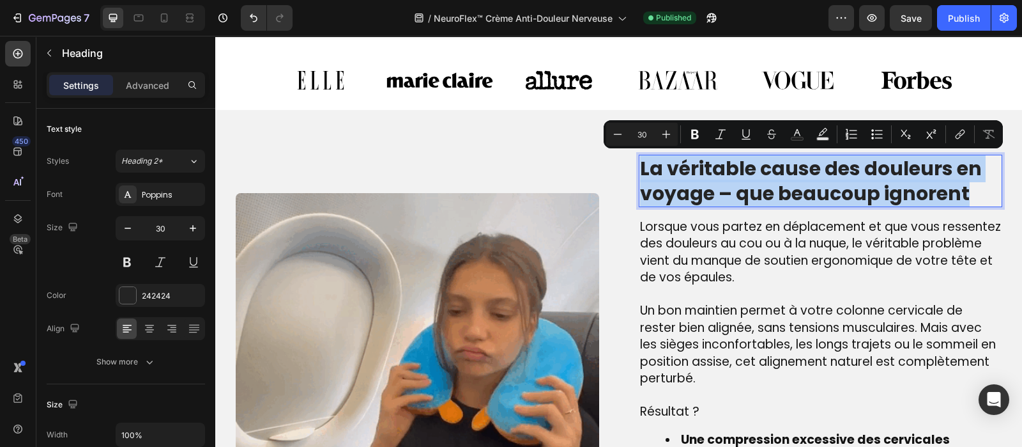
copy p "La véritable cause des douleurs en voyage – que beaucoup ignorent"
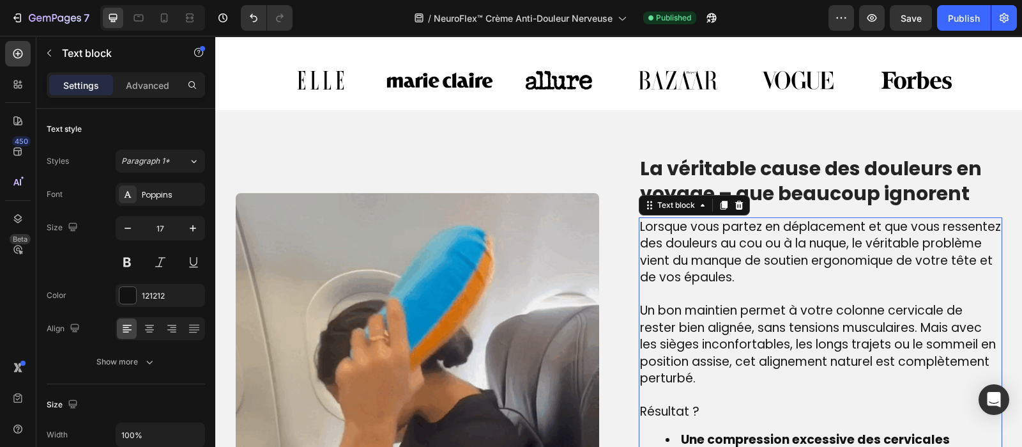
click at [689, 243] on span "Lorsque vous partez en déplacement et que vous ressentez des douleurs au cou ou…" at bounding box center [820, 252] width 361 height 68
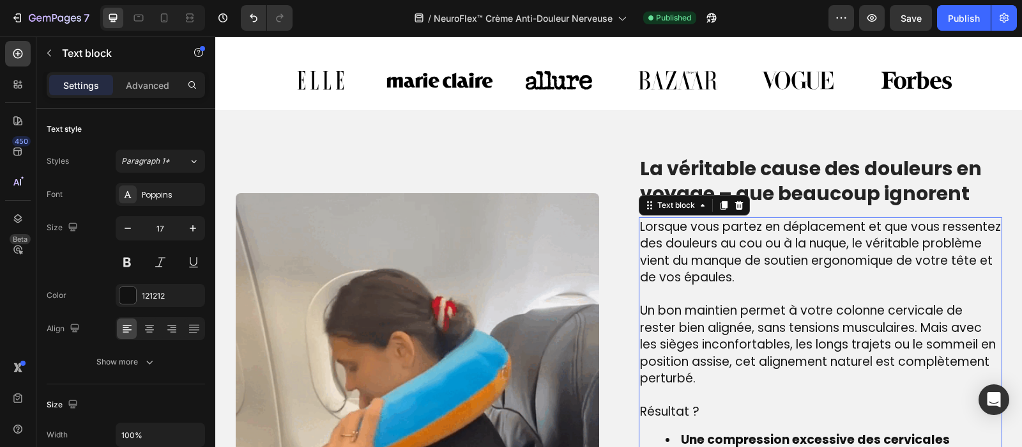
click at [689, 243] on span "Lorsque vous partez en déplacement et que vous ressentez des douleurs au cou ou…" at bounding box center [820, 252] width 361 height 68
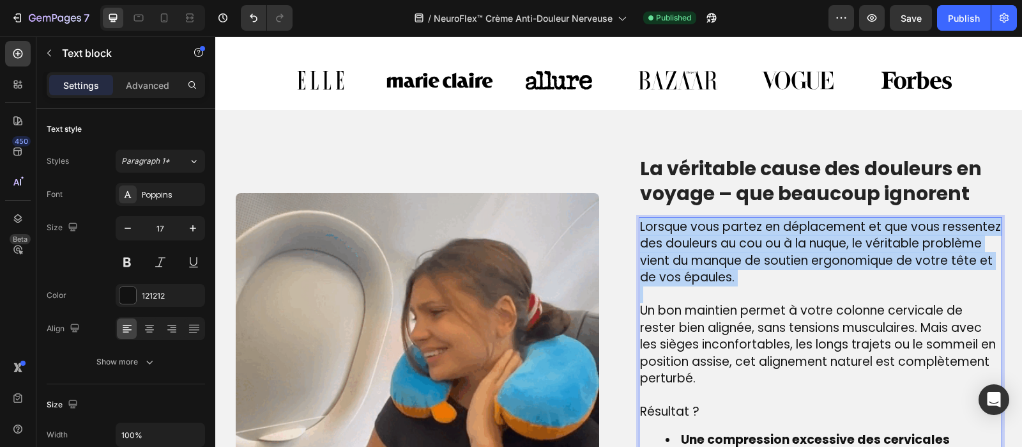
click at [689, 243] on span "Lorsque vous partez en déplacement et que vous ressentez des douleurs au cou ou…" at bounding box center [820, 252] width 361 height 68
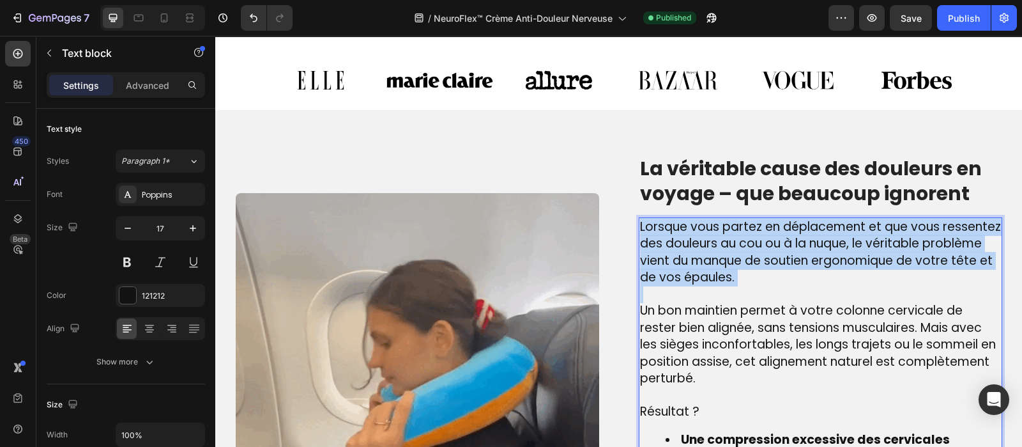
click at [689, 243] on span "Lorsque vous partez en déplacement et que vous ressentez des douleurs au cou ou…" at bounding box center [820, 252] width 361 height 68
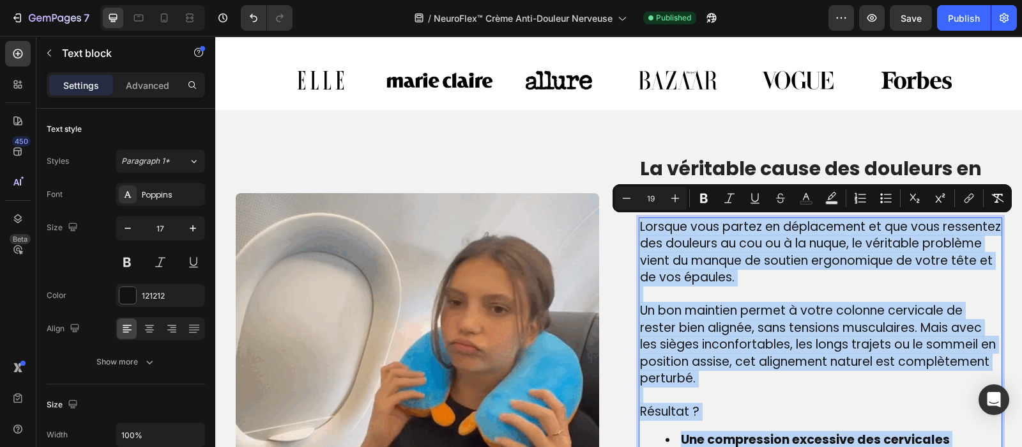
copy div "Lorsque vous partez en déplacement et que vous ressentez des douleurs au cou ou…"
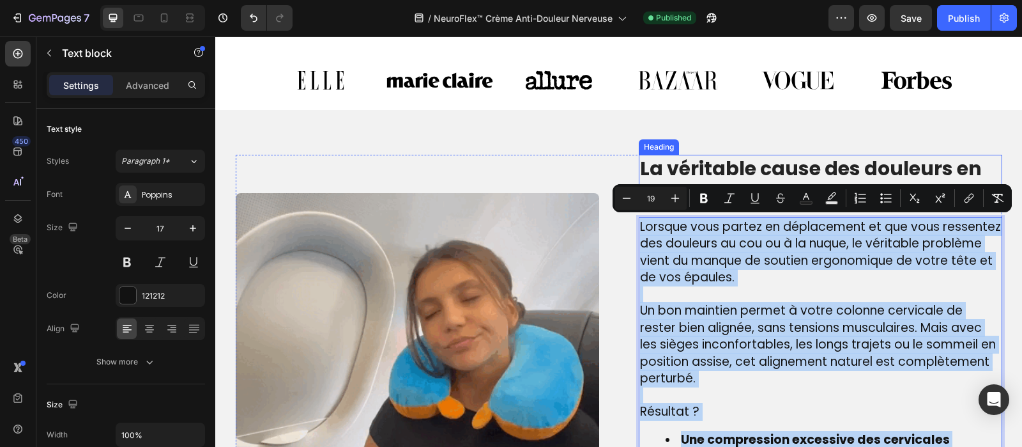
click at [770, 164] on p "La véritable cause des douleurs en voyage – que beaucoup ignorent" at bounding box center [820, 181] width 361 height 50
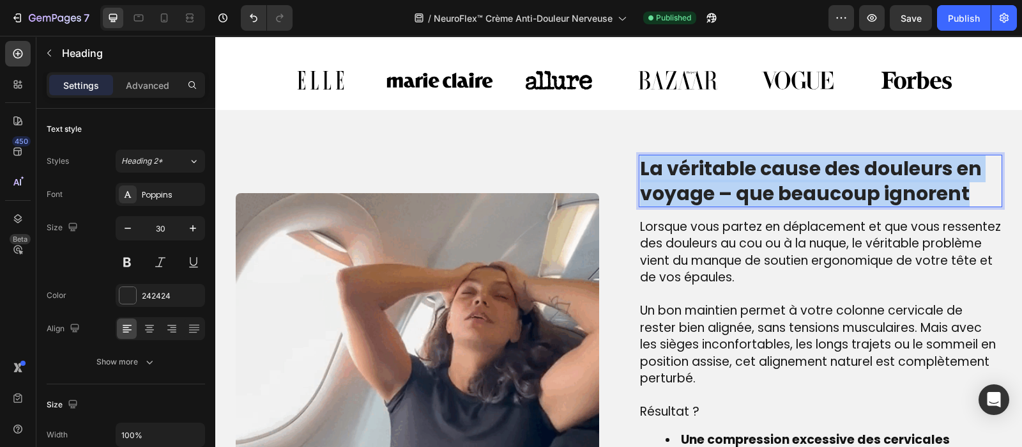
click at [770, 164] on p "La véritable cause des douleurs en voyage – que beaucoup ignorent" at bounding box center [820, 181] width 361 height 50
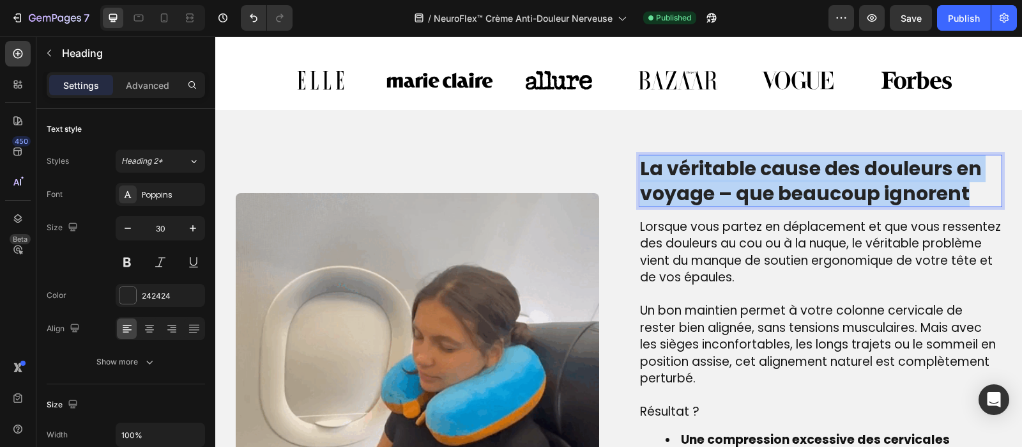
click at [770, 164] on p "La véritable cause des douleurs en voyage – que beaucoup ignorent" at bounding box center [820, 181] width 361 height 50
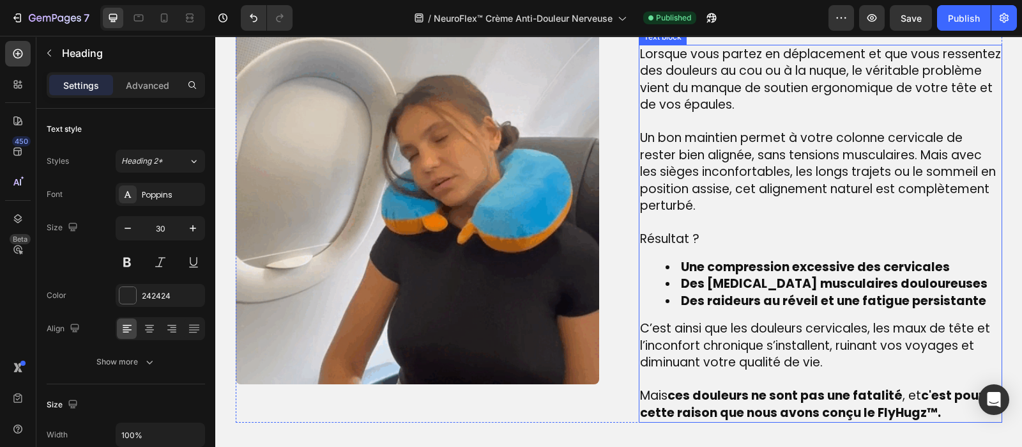
scroll to position [959, 0]
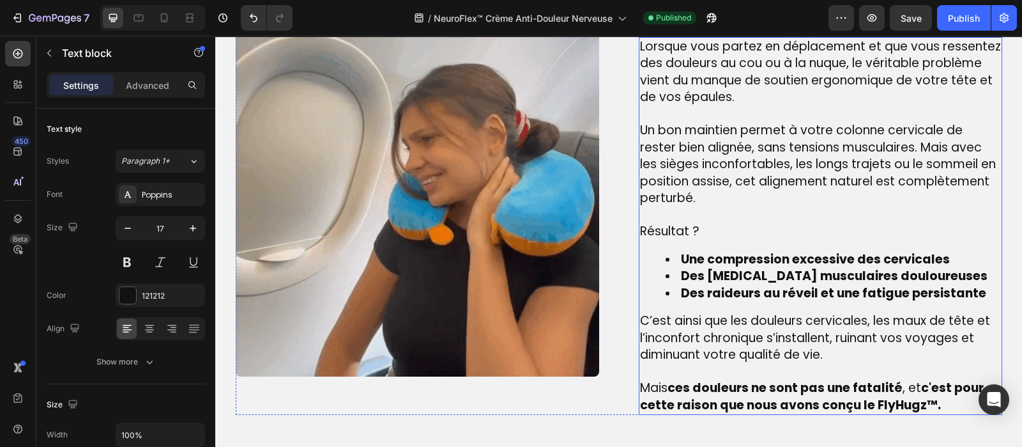
click at [705, 260] on strong "Une compression excessive des cervicales" at bounding box center [815, 258] width 269 height 17
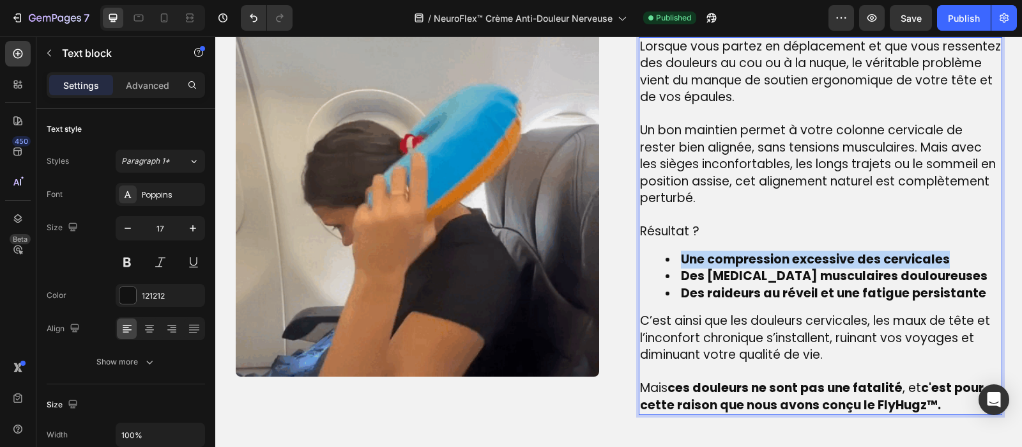
click at [705, 260] on strong "Une compression excessive des cervicales" at bounding box center [815, 258] width 269 height 17
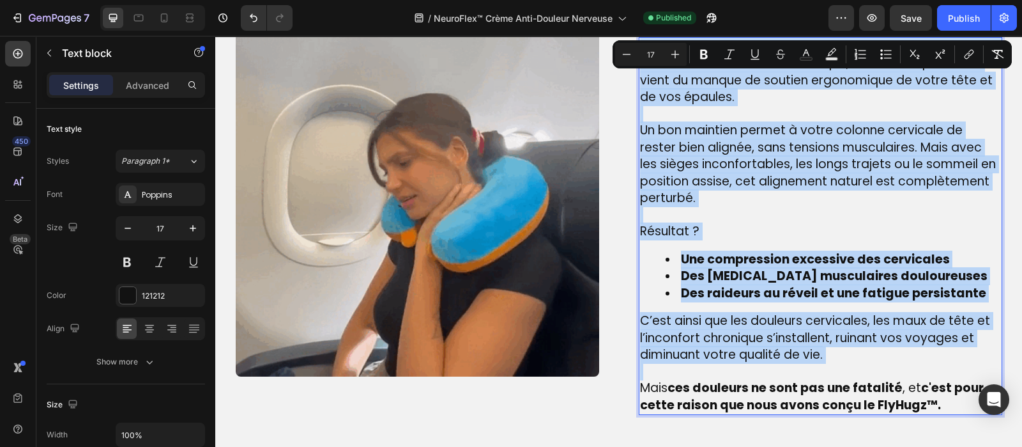
scroll to position [962, 0]
